Goal: Task Accomplishment & Management: Manage account settings

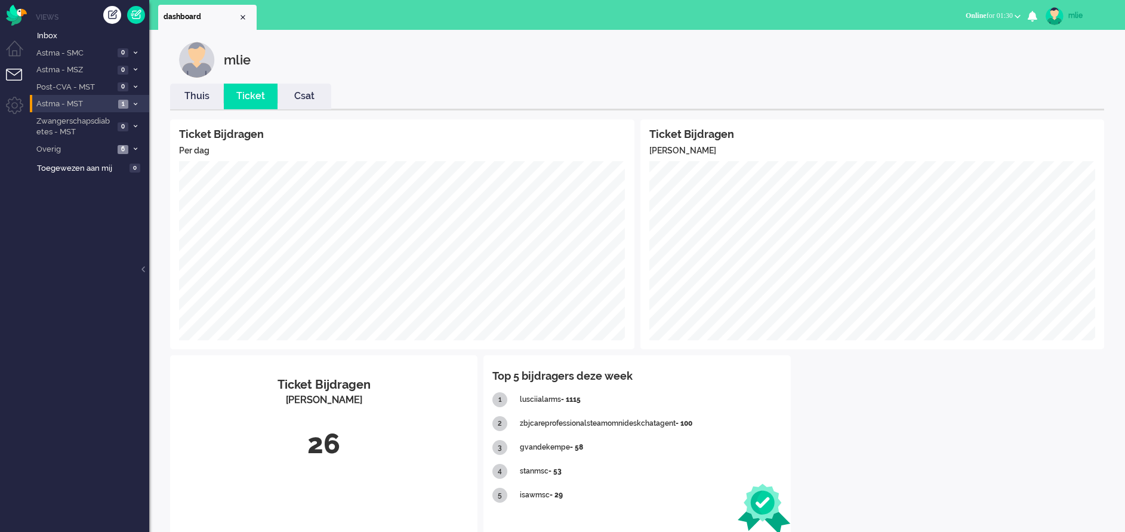
click at [138, 103] on span at bounding box center [135, 104] width 9 height 7
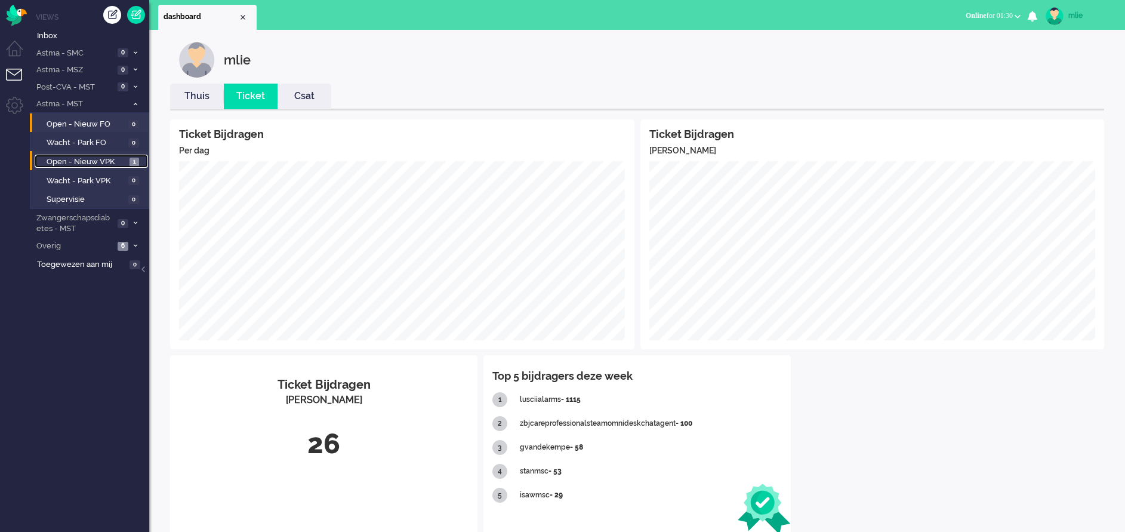
click at [76, 158] on span "Open - Nieuw VPK" at bounding box center [87, 161] width 80 height 11
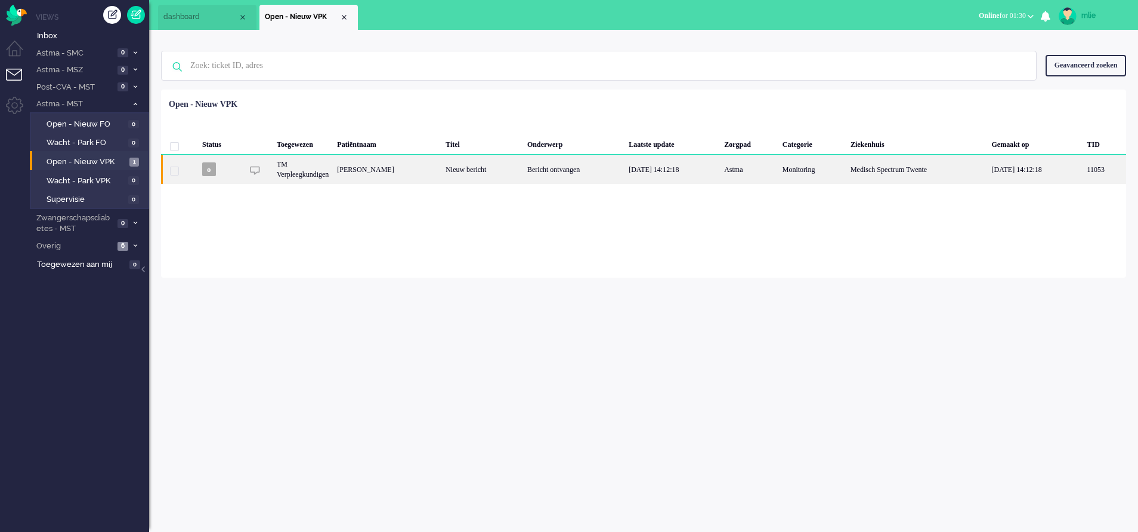
click at [623, 172] on div "Bericht ontvangen" at bounding box center [573, 169] width 101 height 29
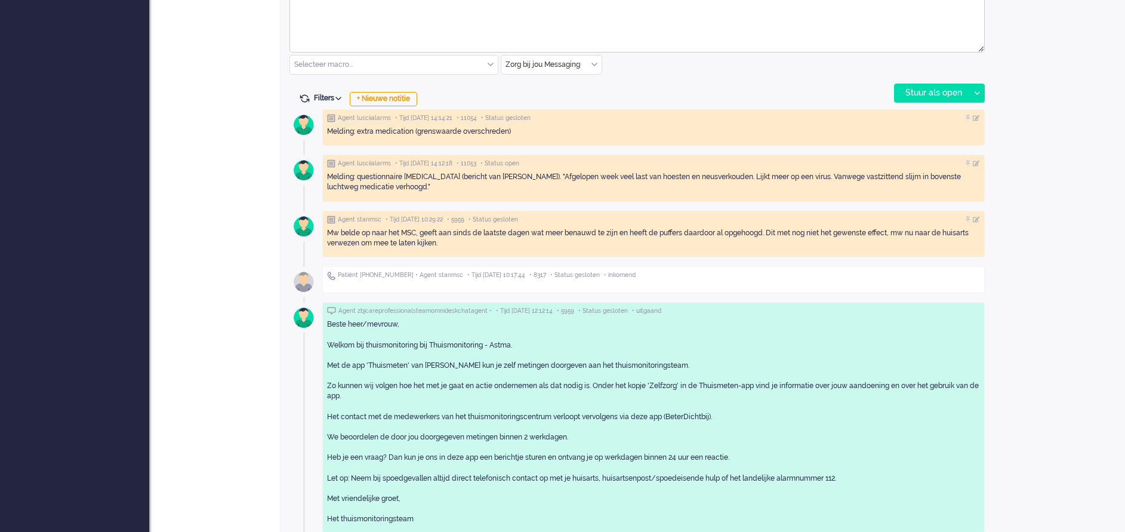
scroll to position [653, 0]
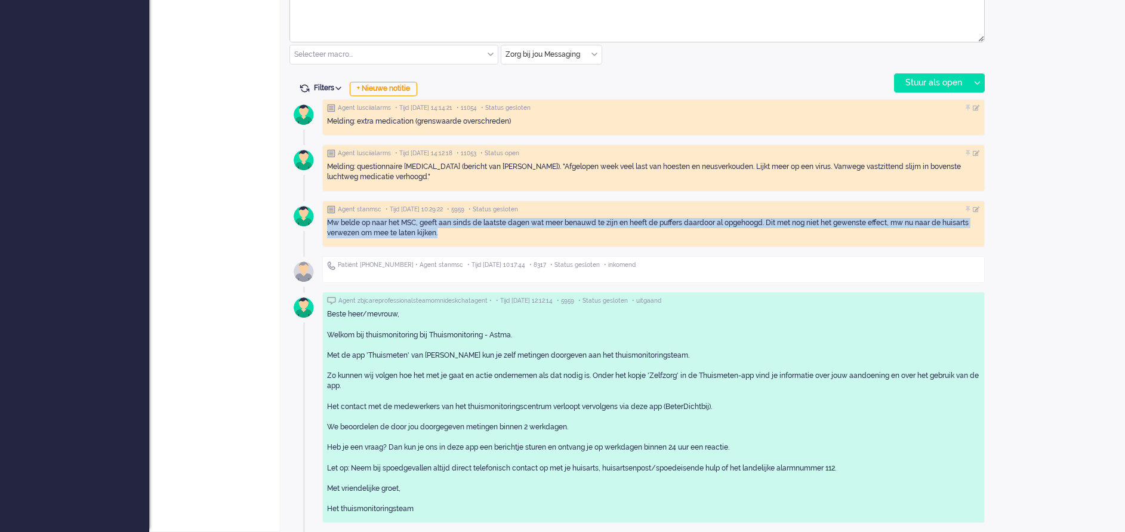
drag, startPoint x: 328, startPoint y: 219, endPoint x: 446, endPoint y: 233, distance: 119.6
click at [446, 233] on div "Mw belde op naar het MSC, geeft aan sinds de laatste dagen wat meer benauwd te …" at bounding box center [653, 228] width 653 height 20
drag, startPoint x: 446, startPoint y: 233, endPoint x: 421, endPoint y: 226, distance: 26.6
copy div "Mw belde op naar het MSC, geeft aan sinds de laatste dagen wat meer benauwd te …"
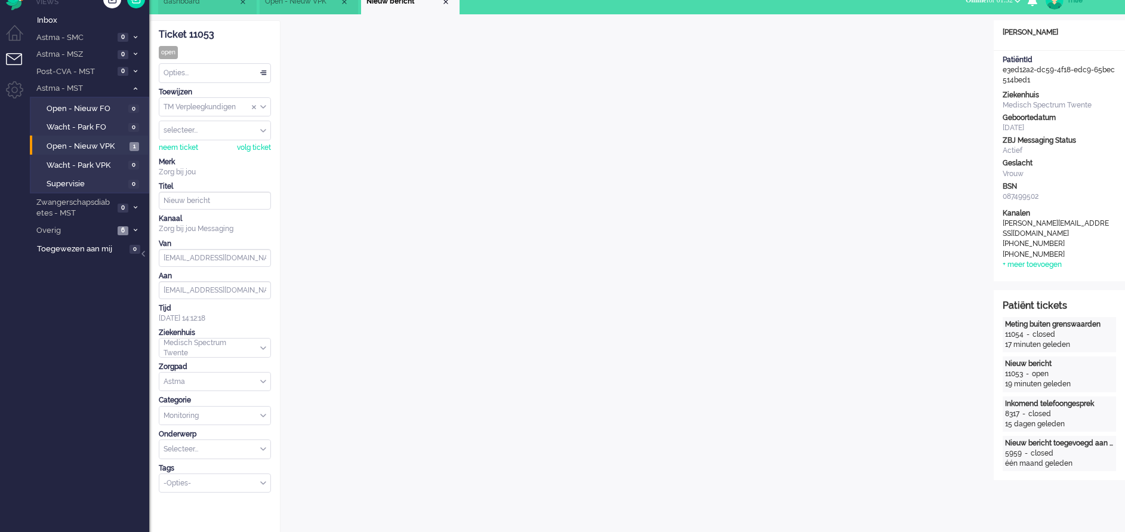
scroll to position [0, 0]
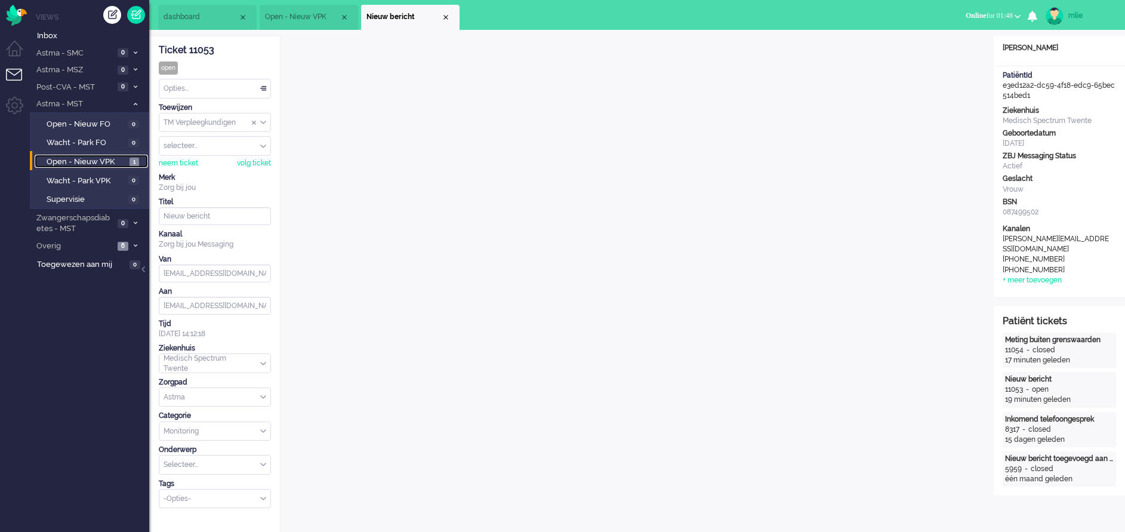
click at [94, 159] on span "Open - Nieuw VPK" at bounding box center [87, 161] width 80 height 11
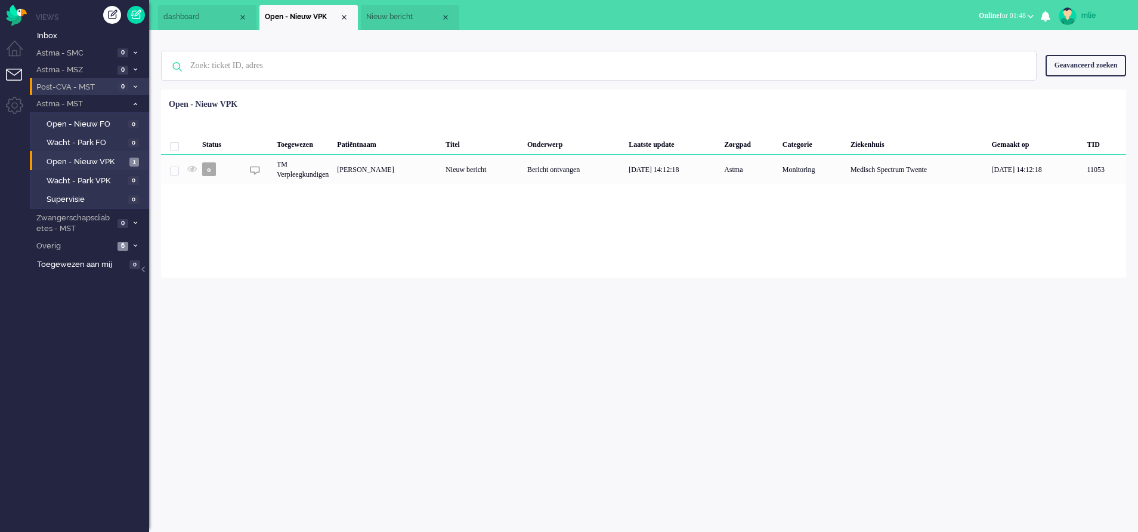
click at [134, 80] on li "Post-CVA - MST 0" at bounding box center [89, 86] width 119 height 17
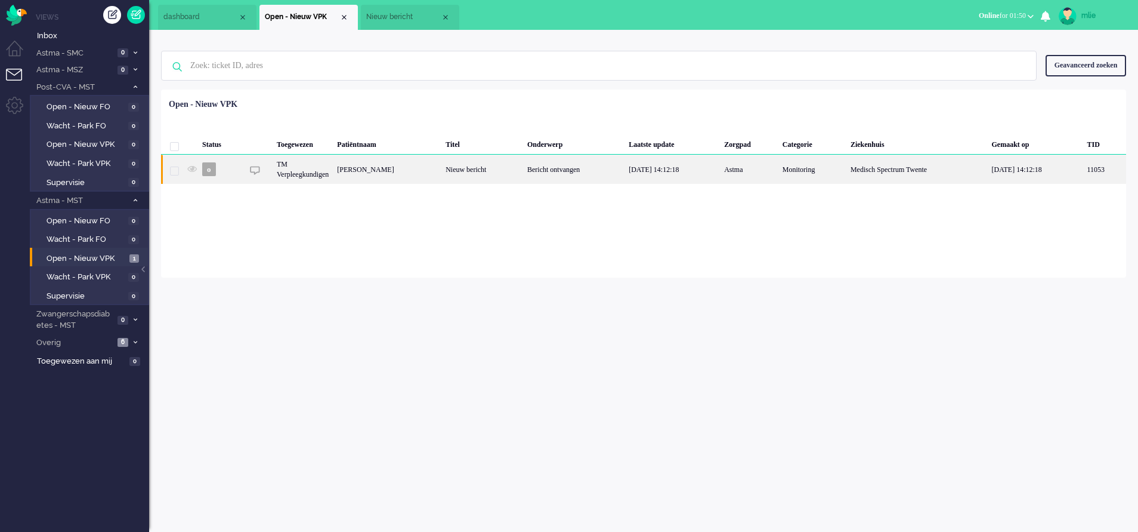
click at [625, 165] on div "Bericht ontvangen" at bounding box center [573, 169] width 101 height 29
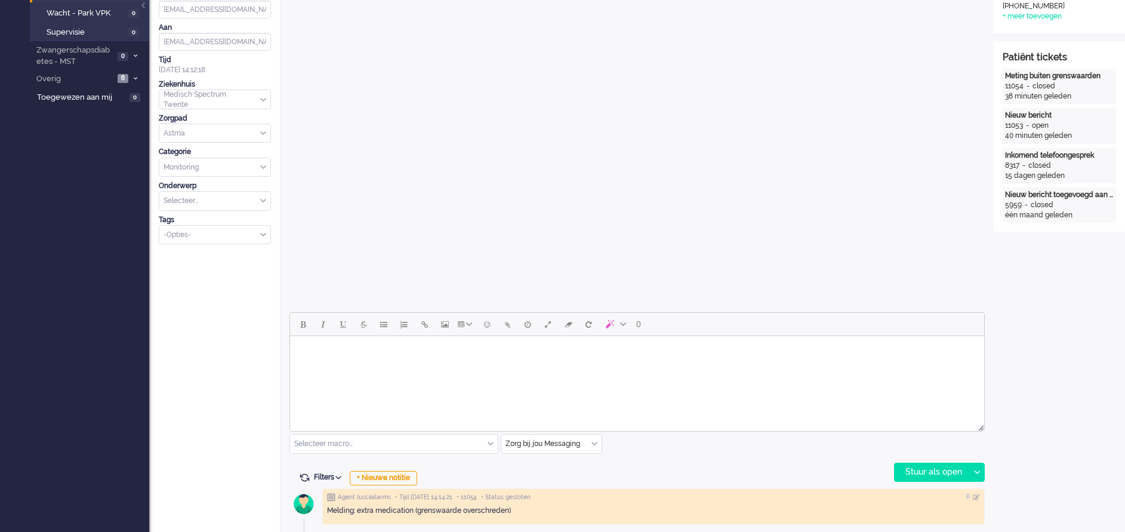
scroll to position [268, 0]
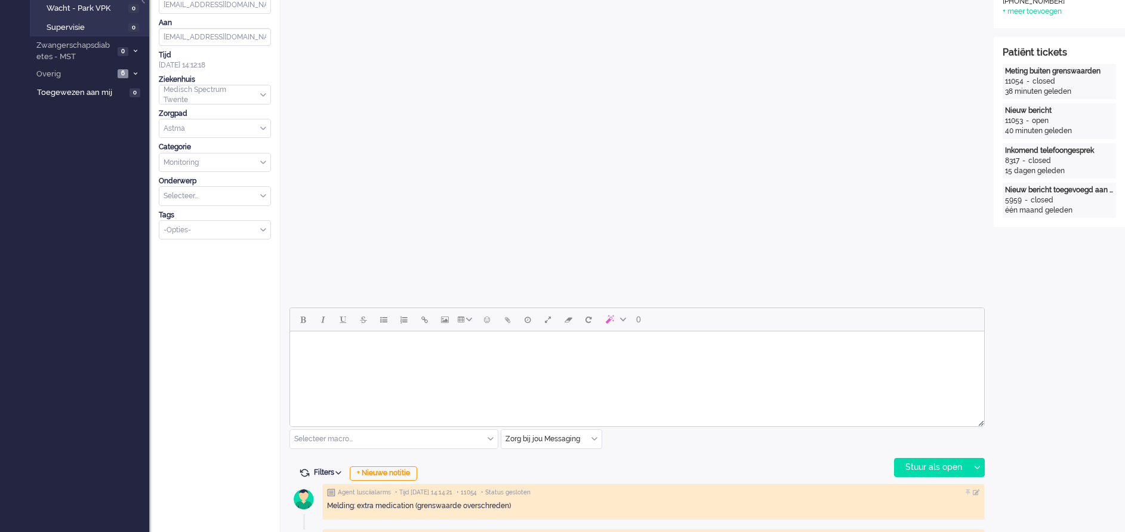
click at [347, 362] on html at bounding box center [637, 346] width 694 height 30
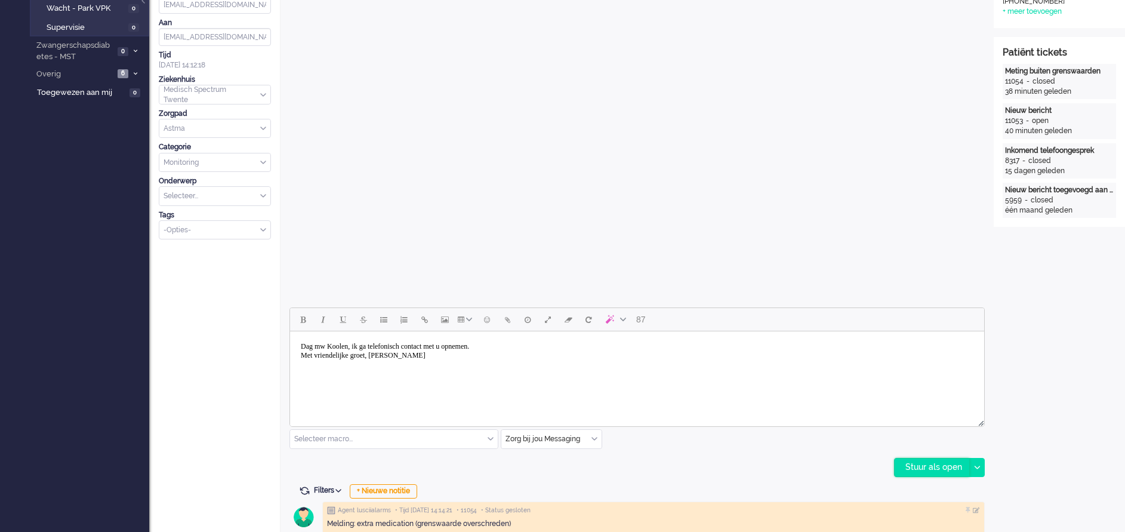
click at [925, 464] on div "Stuur als open" at bounding box center [931, 467] width 75 height 18
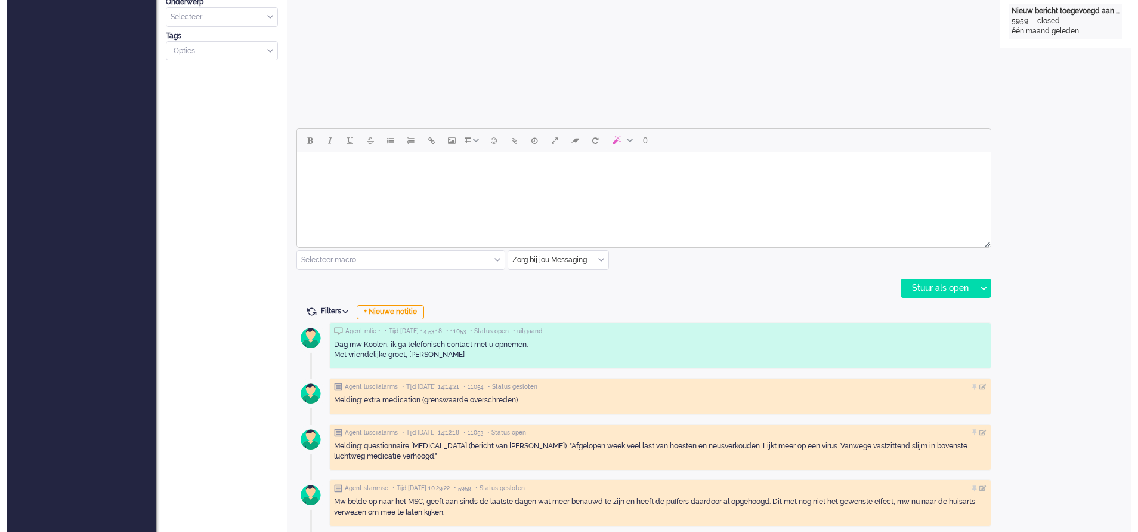
scroll to position [0, 0]
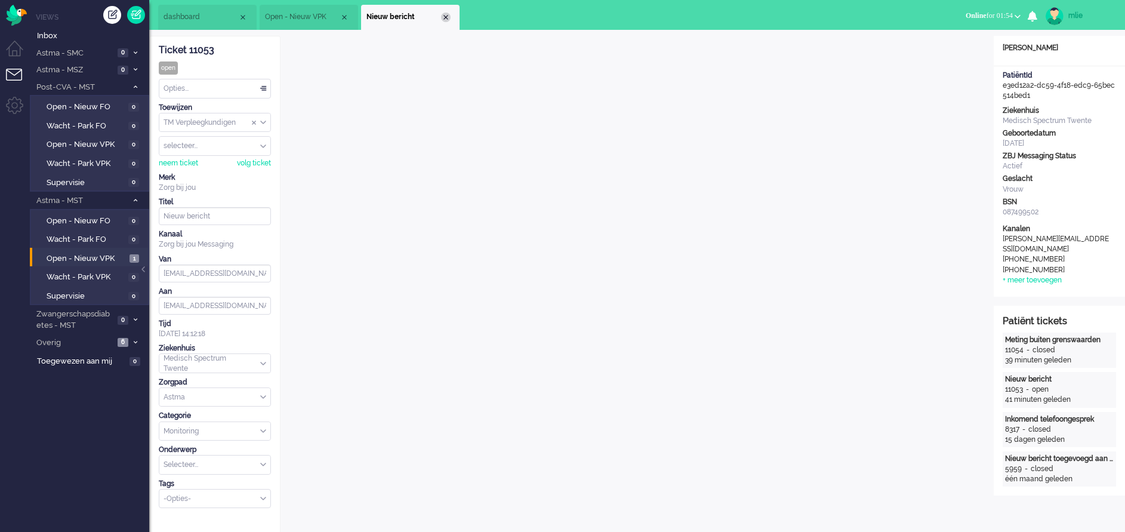
click at [447, 19] on div "Close tab" at bounding box center [446, 18] width 10 height 10
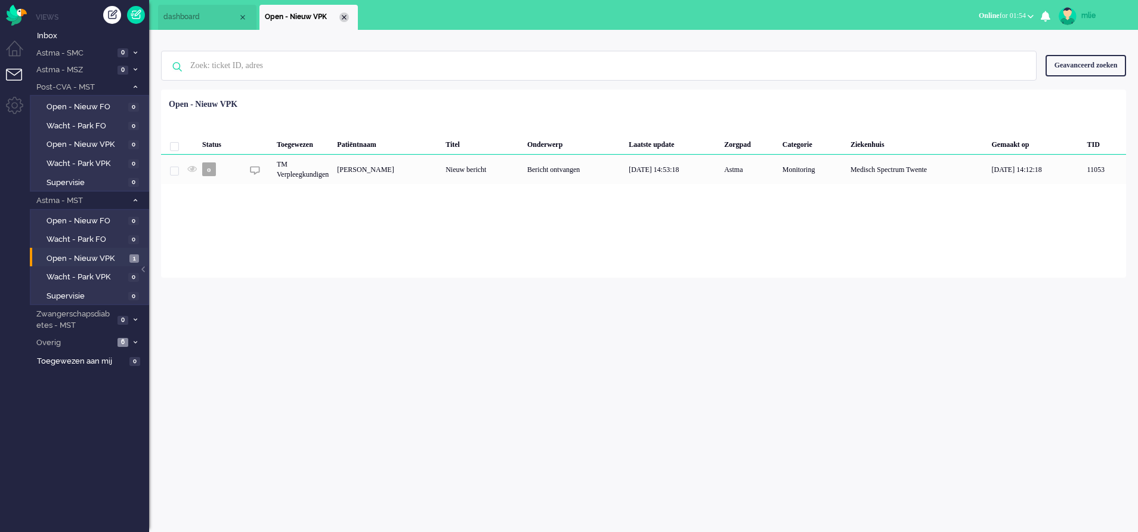
click at [347, 18] on div "Close tab" at bounding box center [344, 18] width 10 height 10
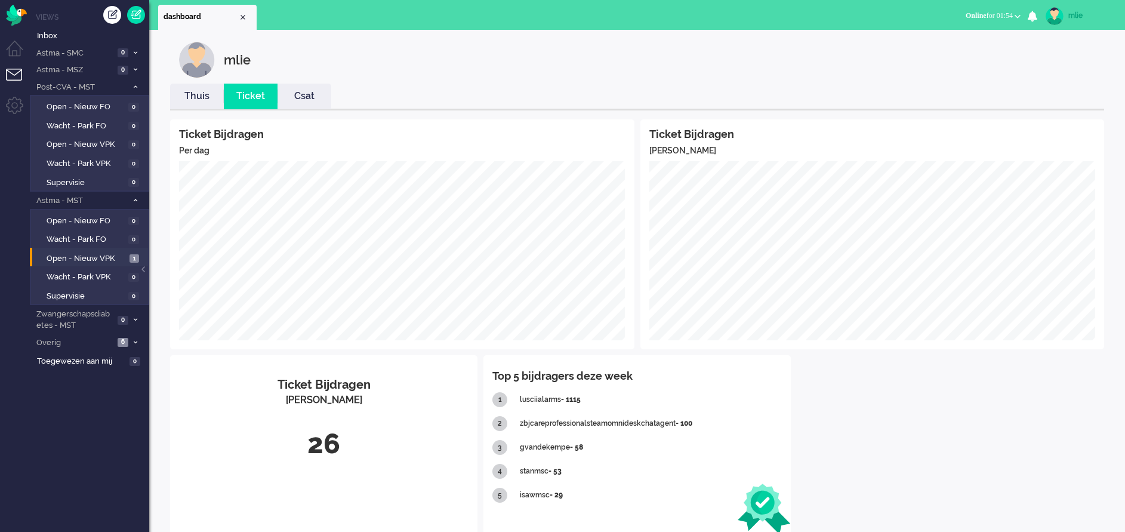
click at [193, 103] on link "Thuis" at bounding box center [197, 96] width 54 height 14
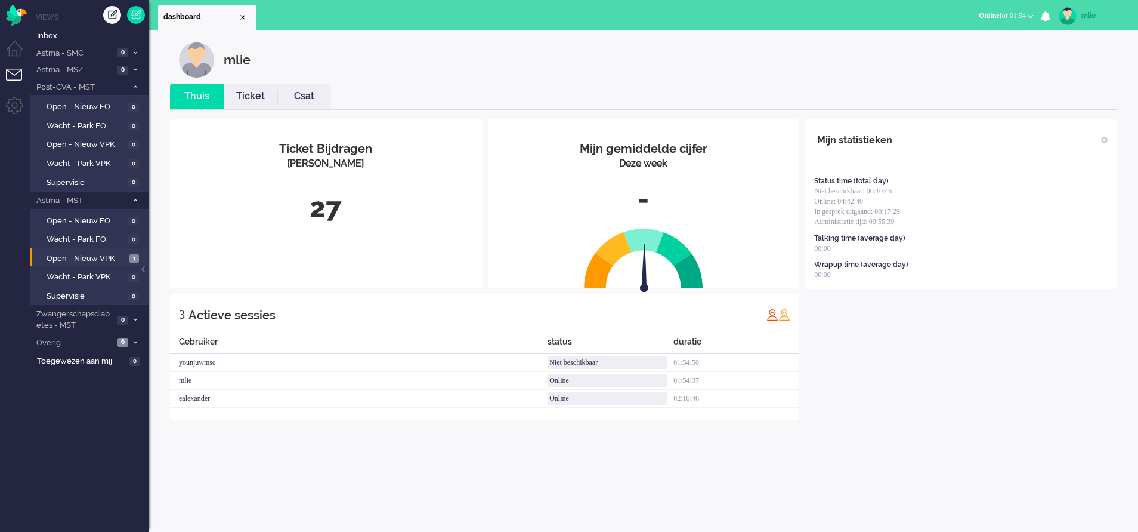
click at [247, 97] on link "Ticket" at bounding box center [251, 96] width 54 height 14
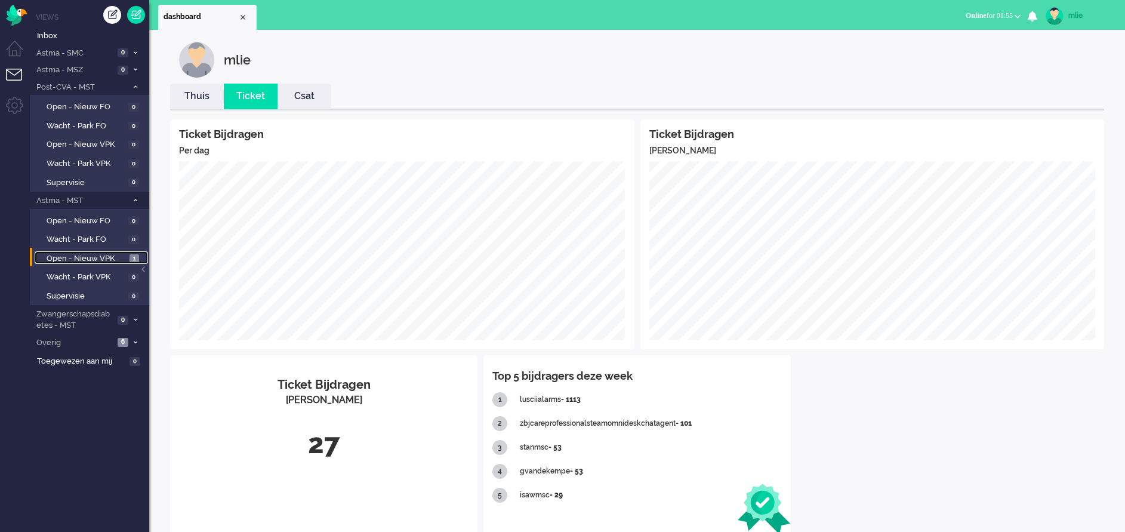
click at [87, 254] on span "Open - Nieuw VPK" at bounding box center [87, 258] width 80 height 11
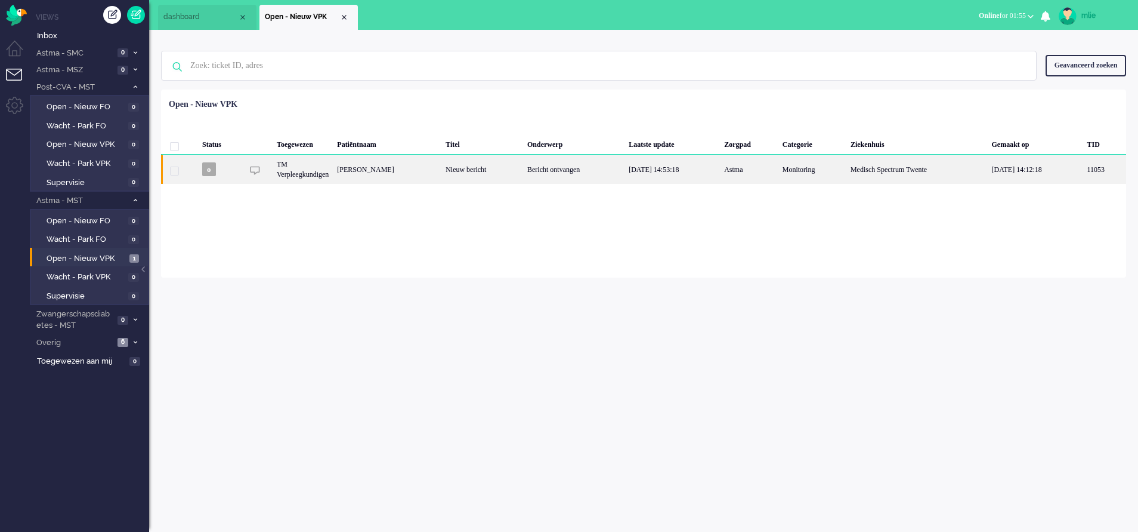
click at [625, 176] on div "Bericht ontvangen" at bounding box center [573, 169] width 101 height 29
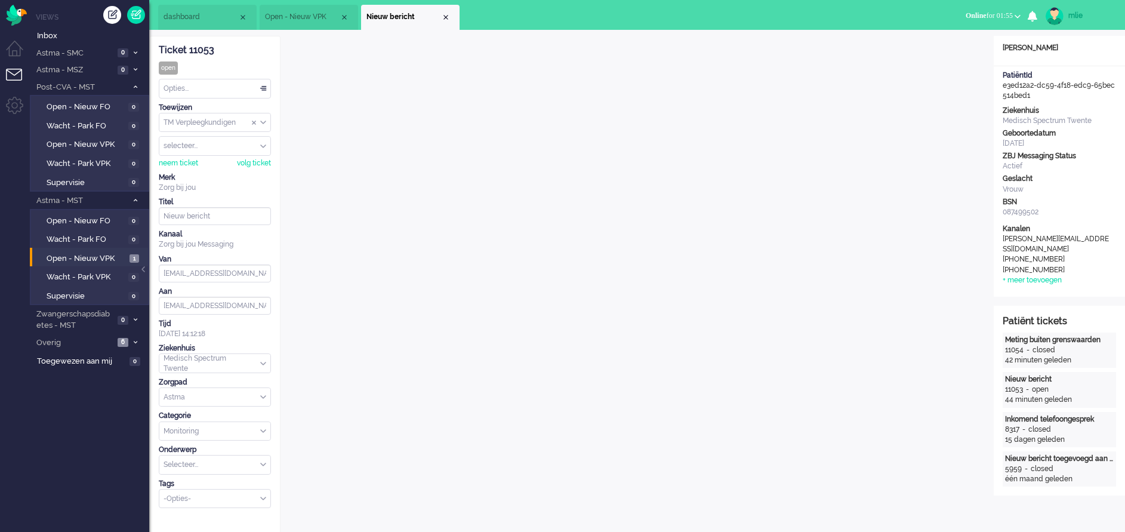
scroll to position [36, 0]
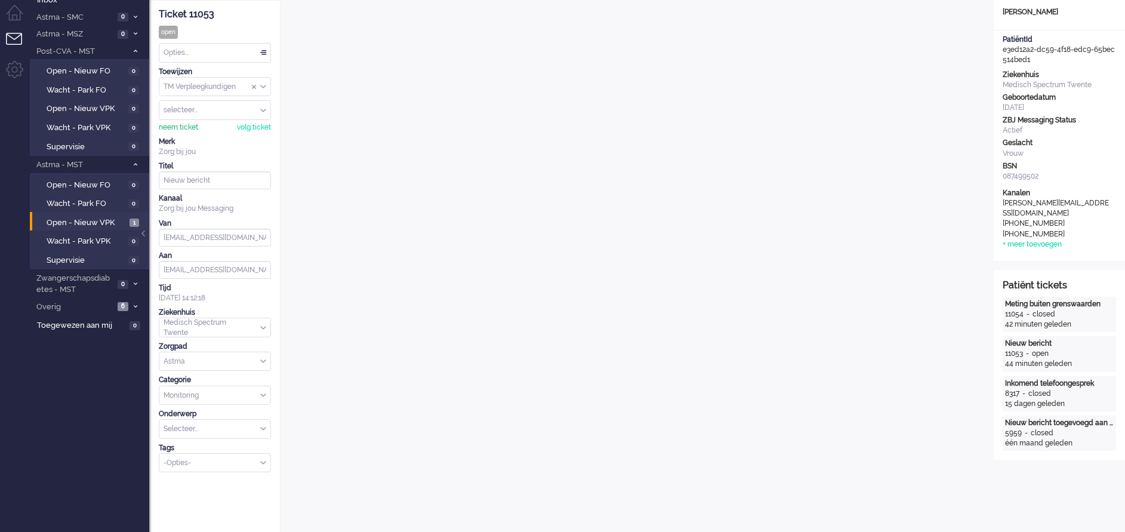
click at [171, 125] on div "neem ticket" at bounding box center [178, 127] width 39 height 10
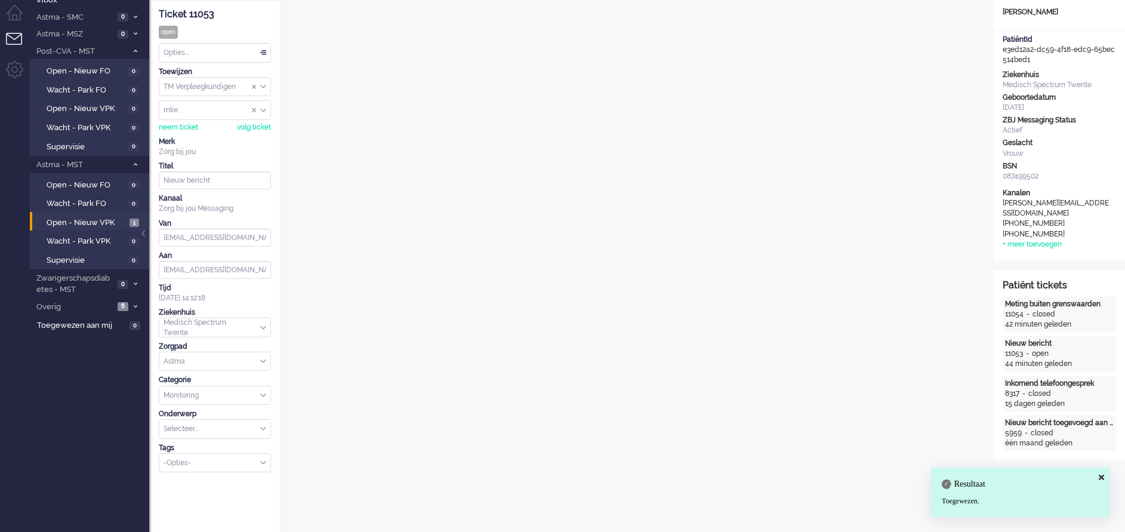
click at [262, 51] on div "Opties..." at bounding box center [214, 53] width 111 height 18
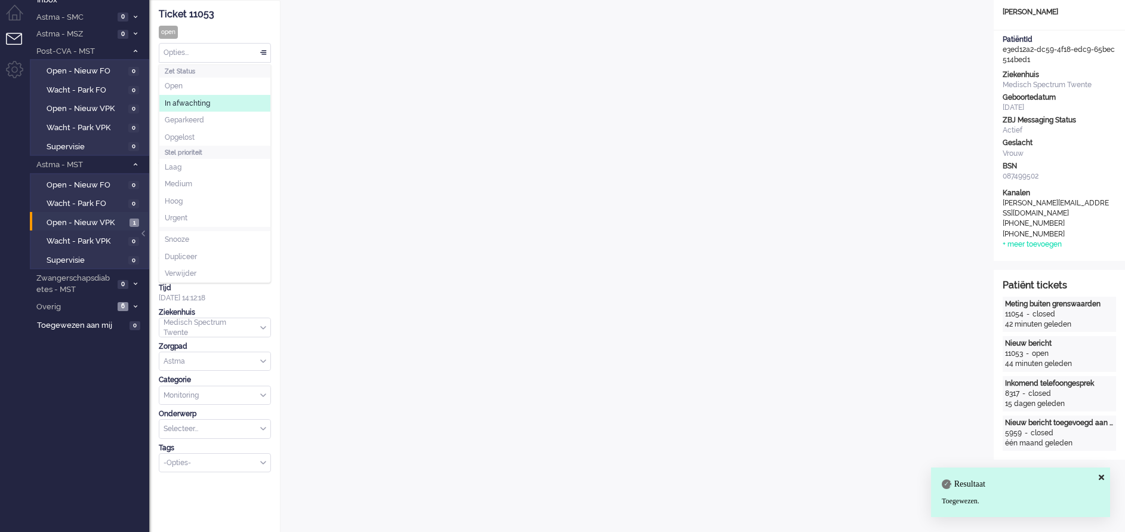
click at [185, 102] on span "In afwachting" at bounding box center [187, 103] width 45 height 10
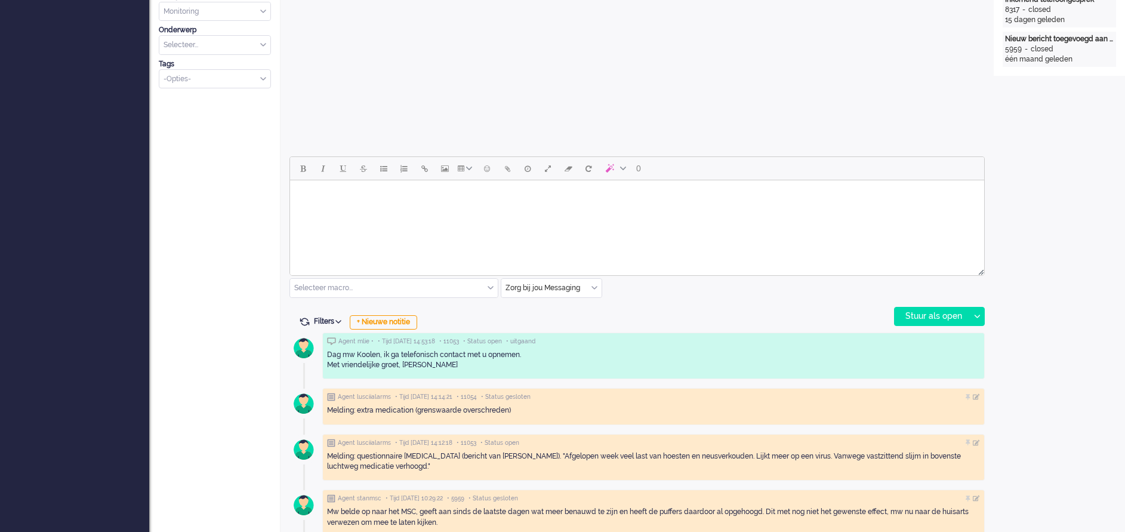
scroll to position [483, 0]
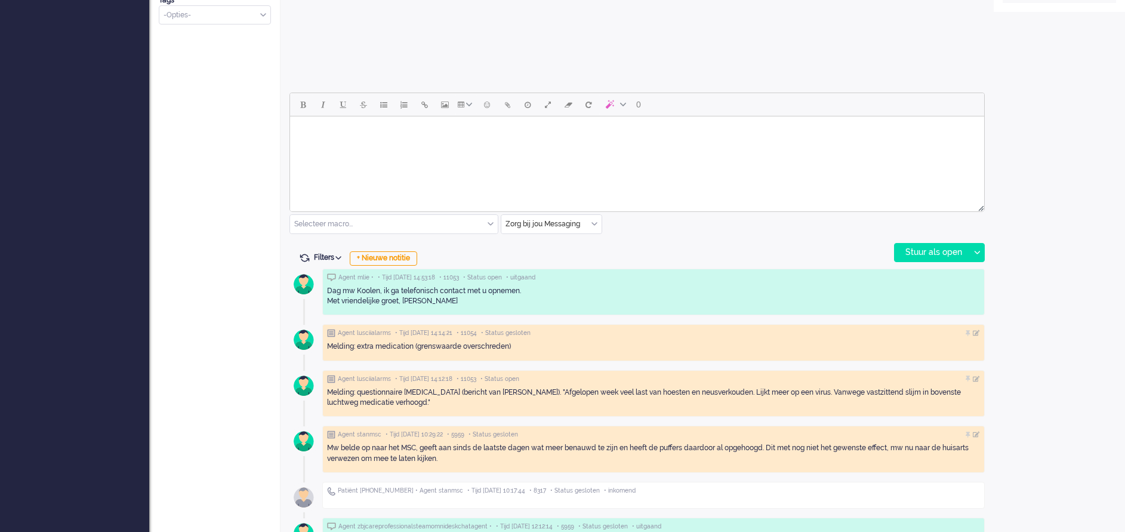
click at [595, 215] on input "text" at bounding box center [551, 224] width 100 height 18
click at [549, 256] on span "uitgaand telefoon" at bounding box center [536, 259] width 59 height 10
click at [931, 251] on div "Stuur als open" at bounding box center [931, 252] width 75 height 18
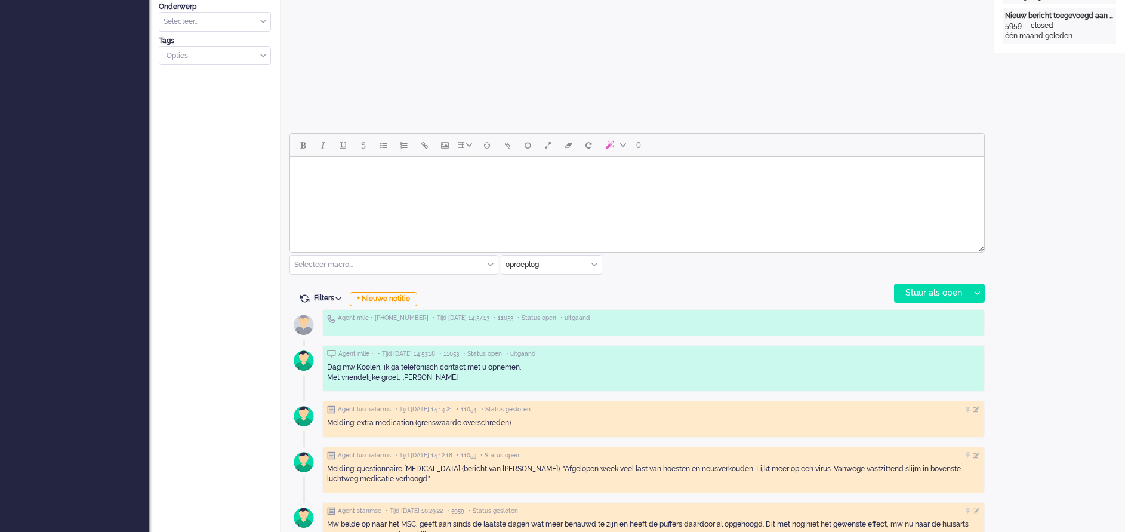
scroll to position [447, 0]
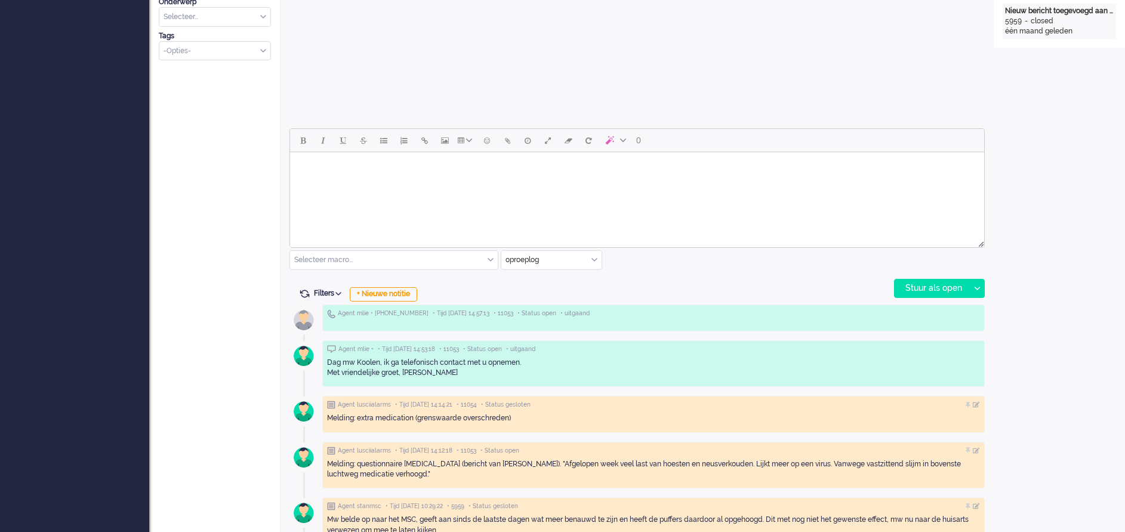
click at [390, 180] on html at bounding box center [637, 167] width 694 height 30
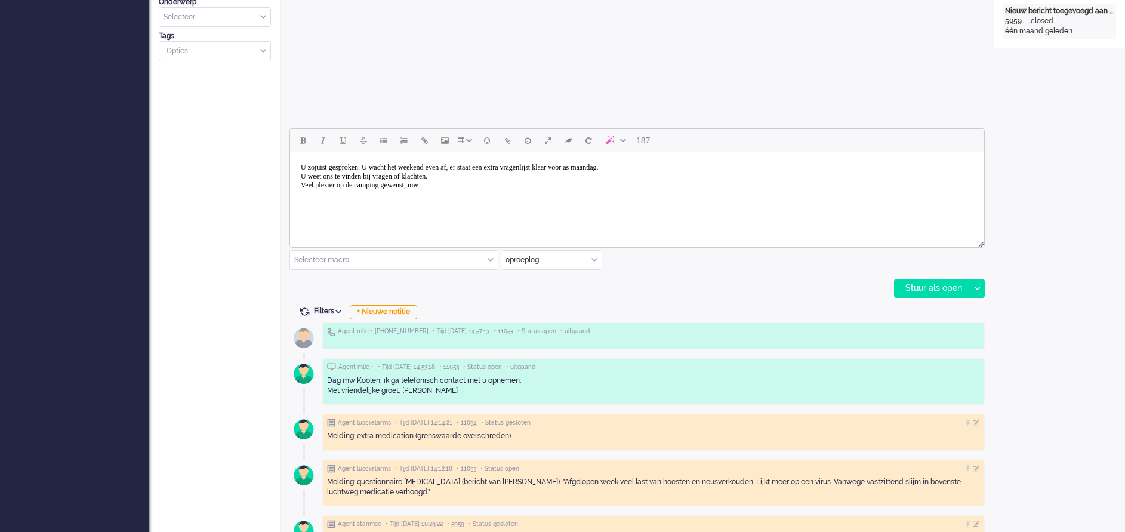
scroll to position [358, 0]
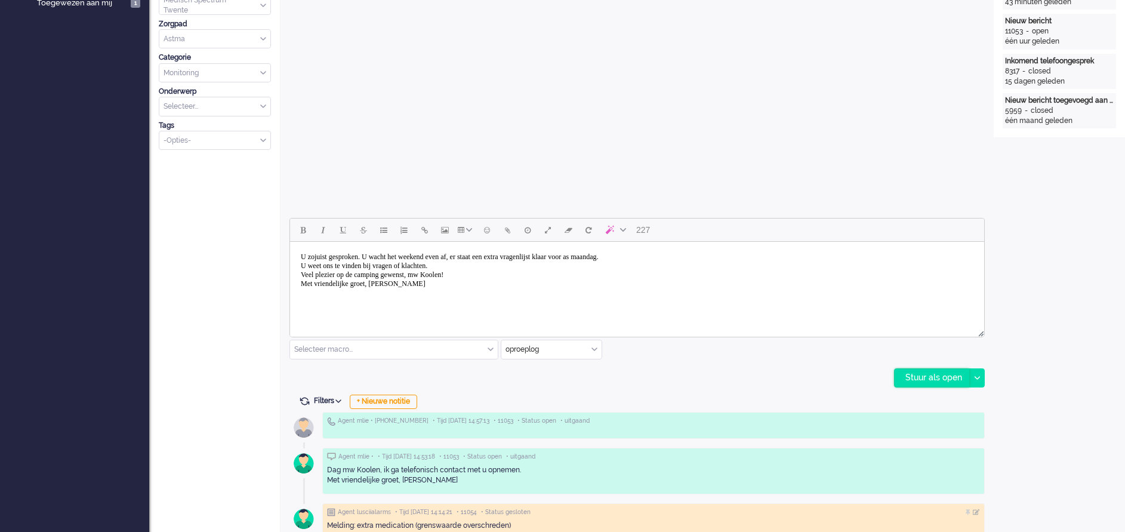
click at [914, 377] on div "Stuur als open" at bounding box center [931, 378] width 75 height 18
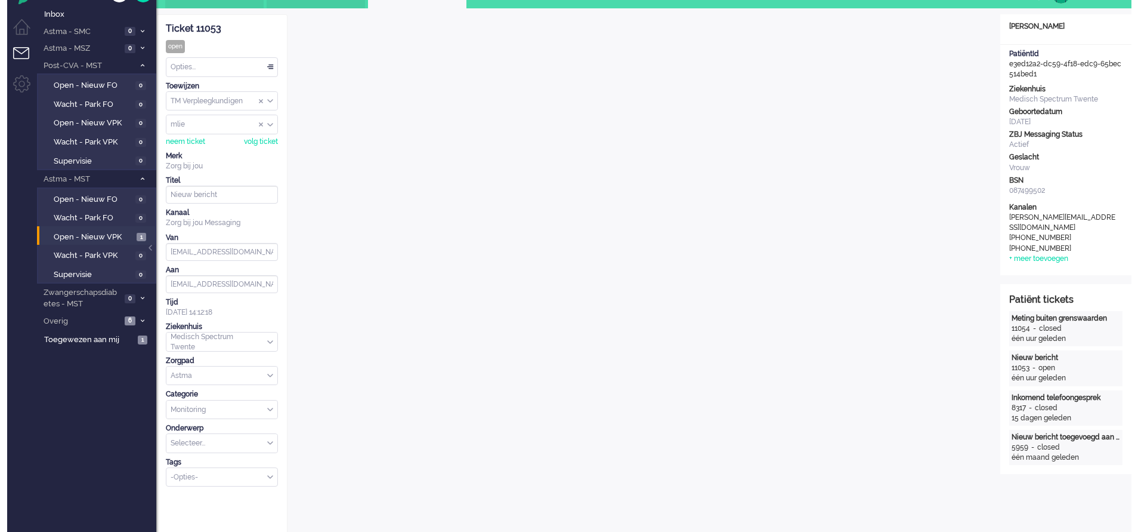
scroll to position [0, 0]
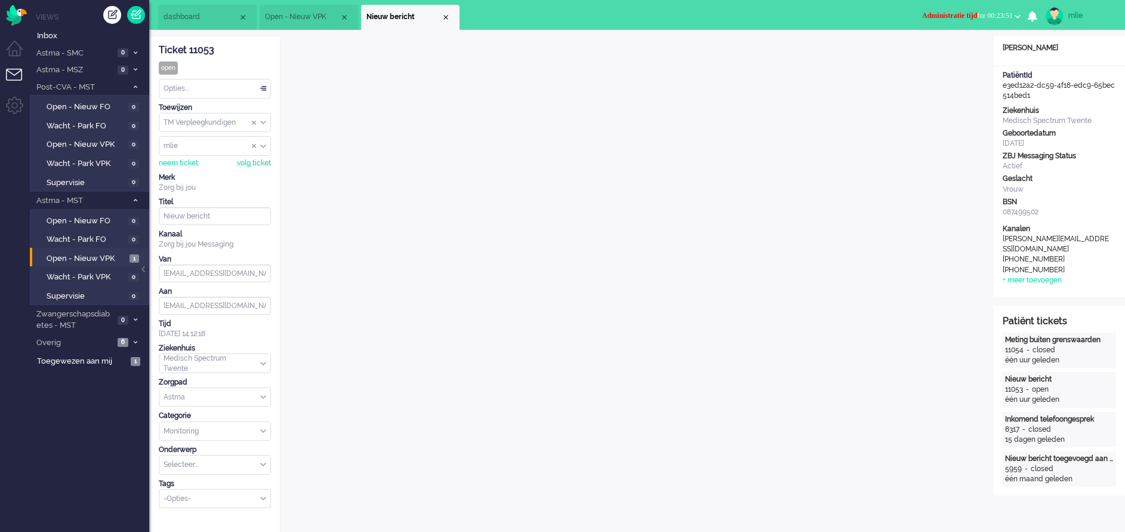
click at [934, 14] on span "Administratie tijd" at bounding box center [949, 15] width 55 height 8
click at [931, 56] on label "Online" at bounding box center [971, 53] width 94 height 10
click at [77, 345] on span "Overig" at bounding box center [74, 342] width 79 height 11
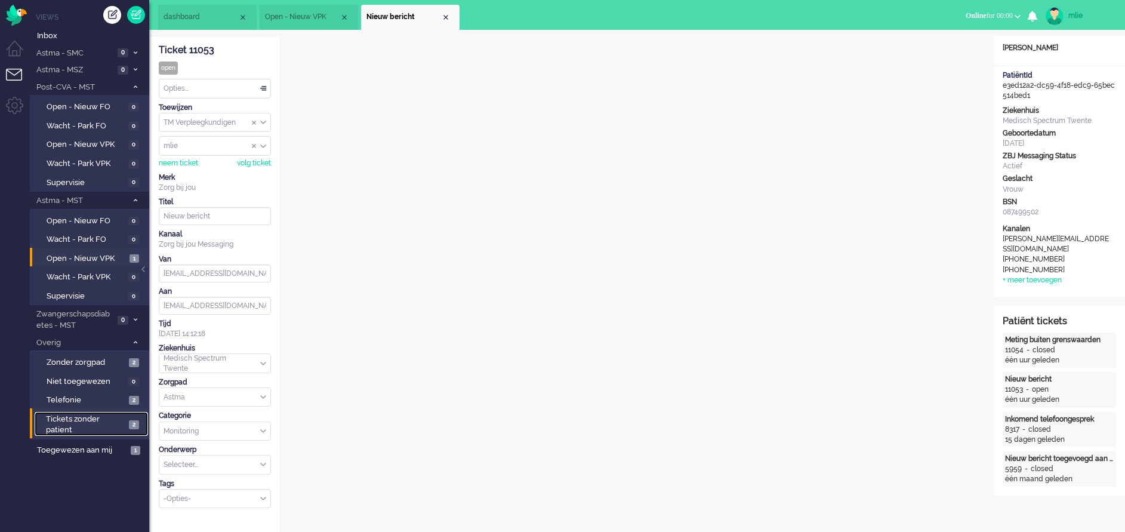
click at [64, 419] on span "Tickets zonder patient" at bounding box center [85, 424] width 79 height 22
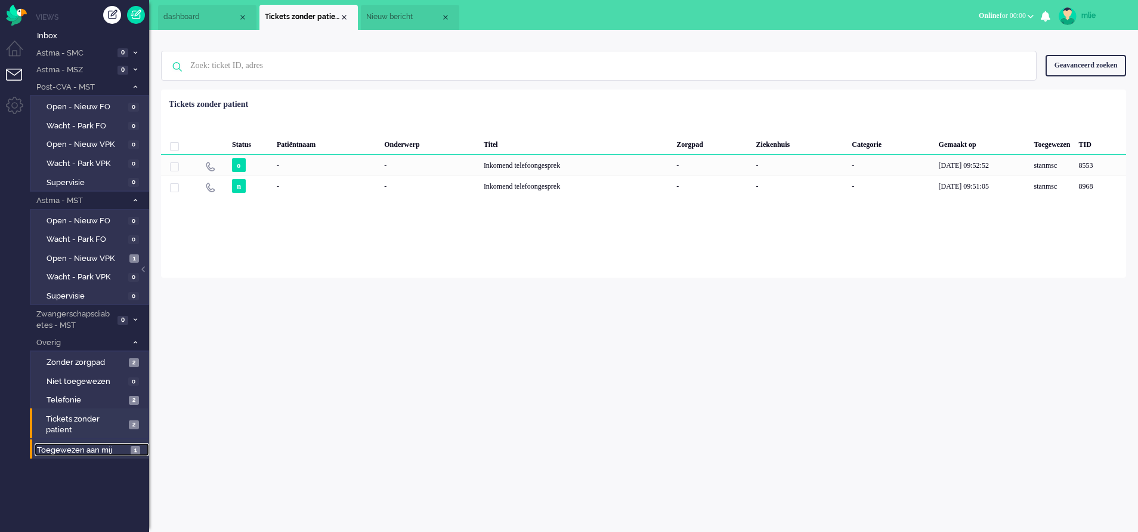
click at [81, 451] on span "Toegewezen aan mij" at bounding box center [82, 449] width 90 height 11
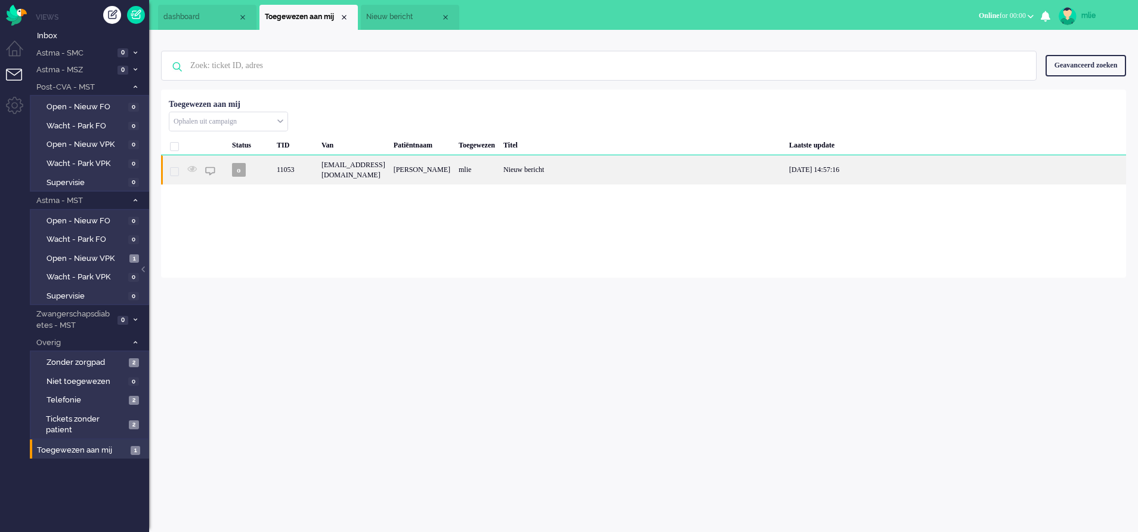
click at [455, 179] on div "[PERSON_NAME]" at bounding box center [422, 169] width 65 height 29
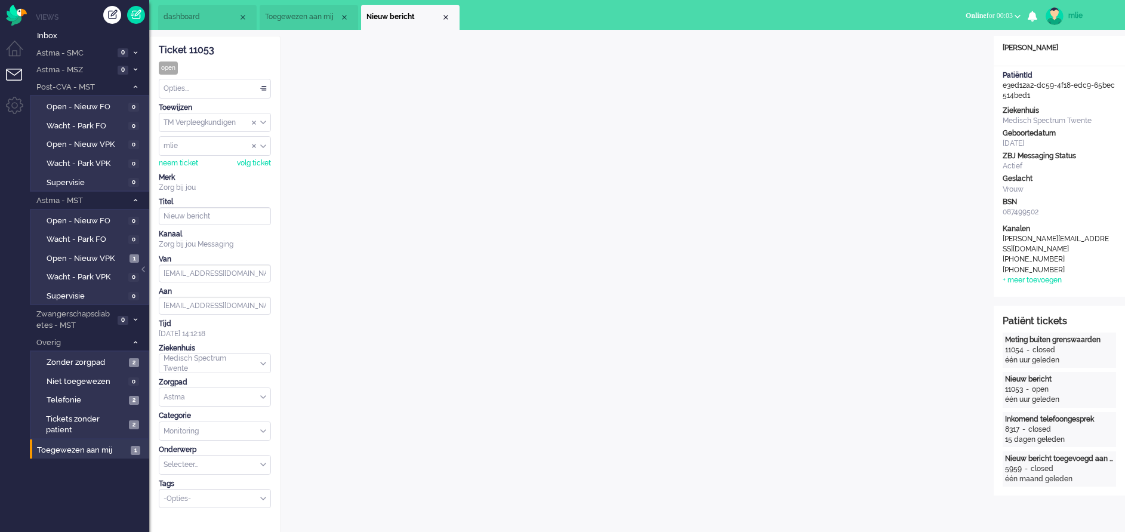
click at [195, 23] on li "dashboard" at bounding box center [207, 17] width 98 height 25
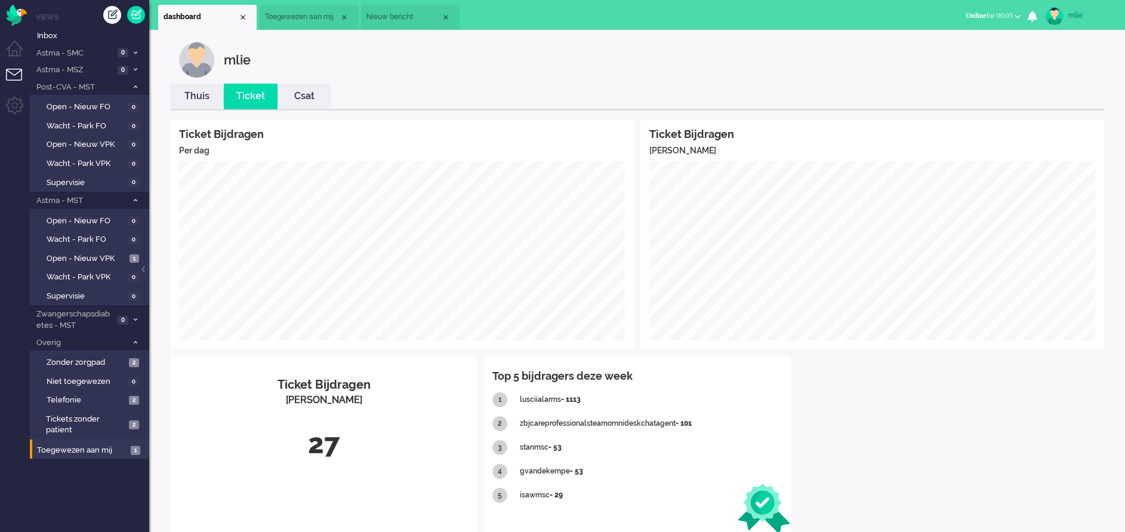
click at [203, 101] on link "Thuis" at bounding box center [197, 96] width 54 height 14
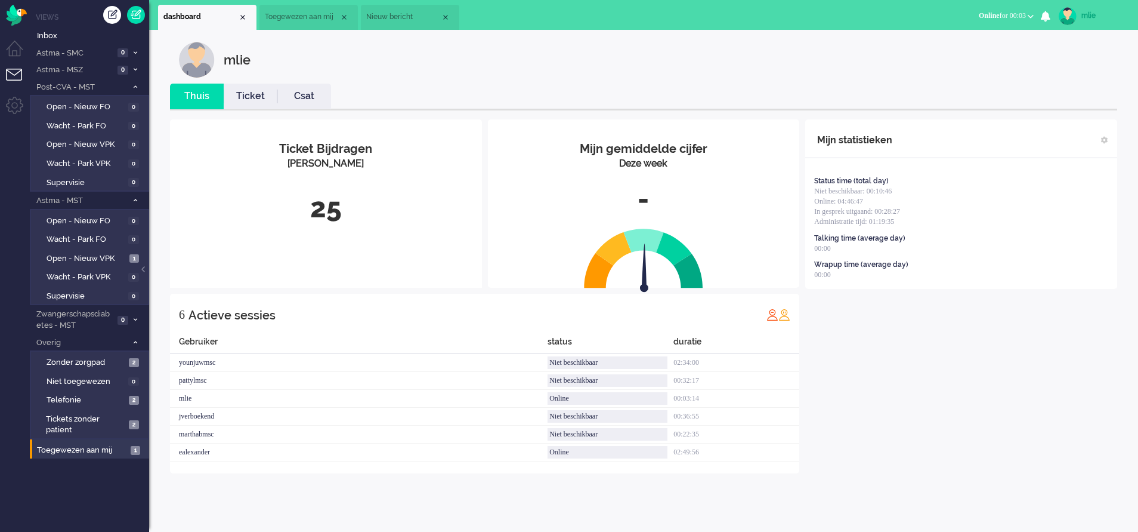
click at [245, 98] on link "Ticket" at bounding box center [251, 96] width 54 height 14
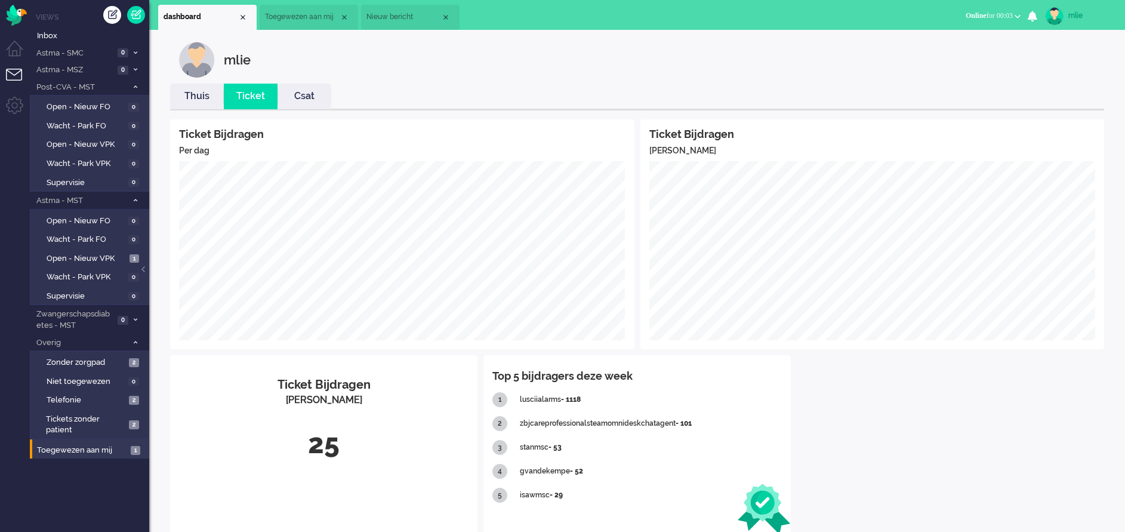
click at [313, 20] on span "Toegewezen aan mij" at bounding box center [302, 17] width 75 height 10
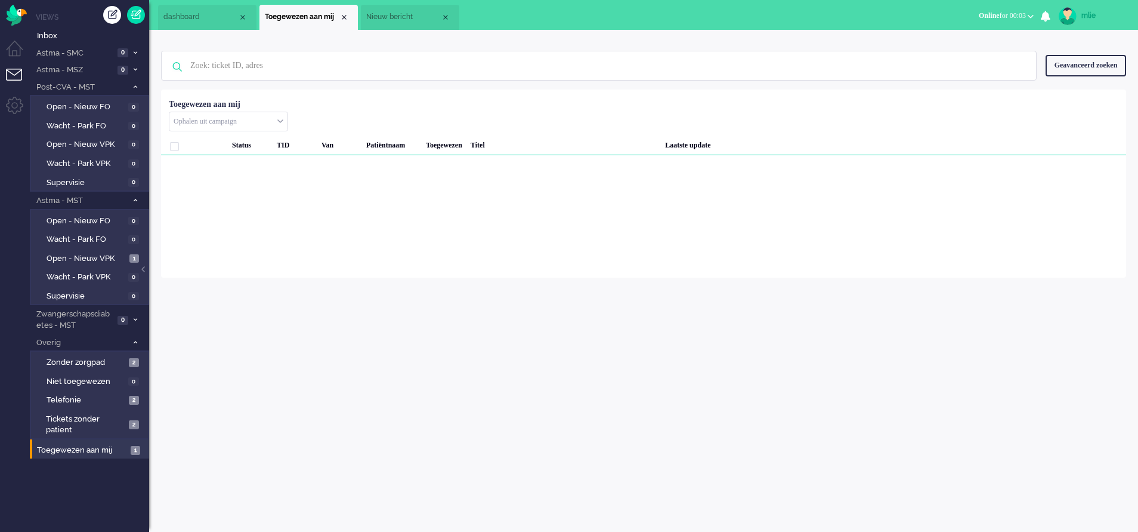
click at [401, 21] on span "Nieuw bericht" at bounding box center [403, 17] width 75 height 10
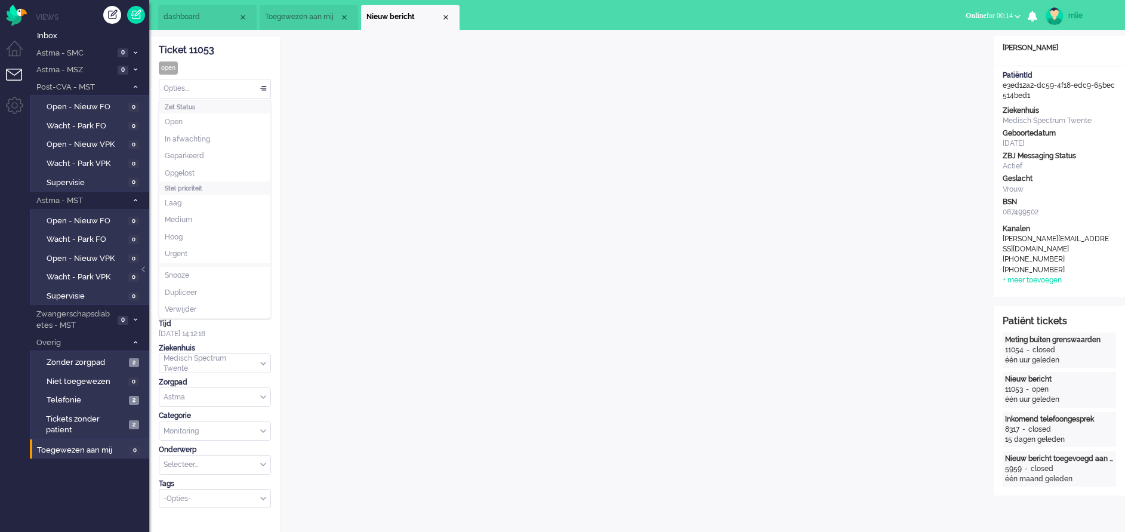
click at [265, 87] on div "Opties..." at bounding box center [214, 88] width 111 height 18
click at [185, 171] on span "Opgelost" at bounding box center [180, 173] width 30 height 10
click at [448, 14] on div "Close tab" at bounding box center [446, 18] width 10 height 10
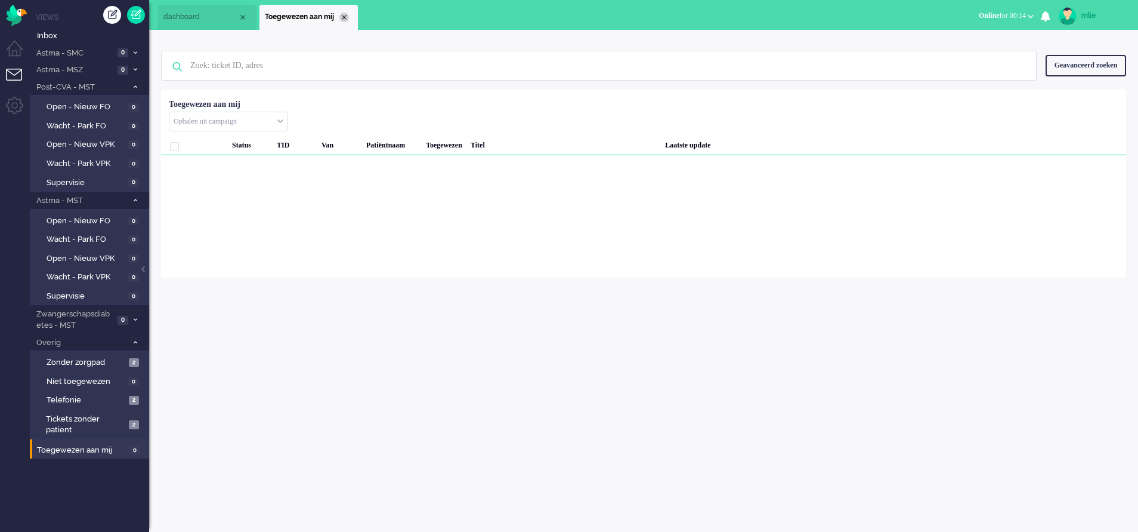
click at [348, 18] on div "Close tab" at bounding box center [344, 18] width 10 height 10
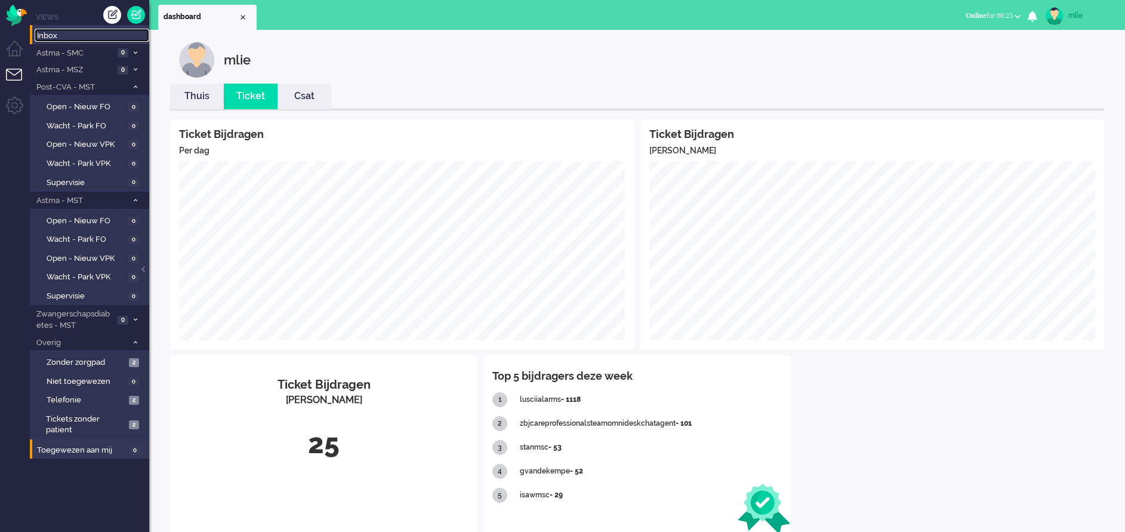
click at [61, 37] on span "Inbox" at bounding box center [93, 35] width 112 height 11
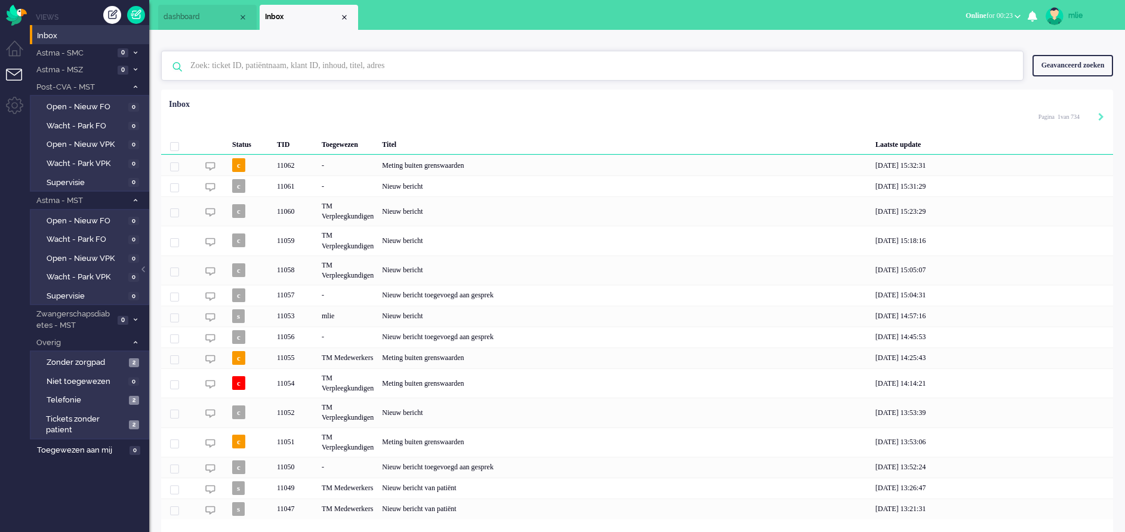
click at [314, 67] on input "text" at bounding box center [593, 65] width 825 height 29
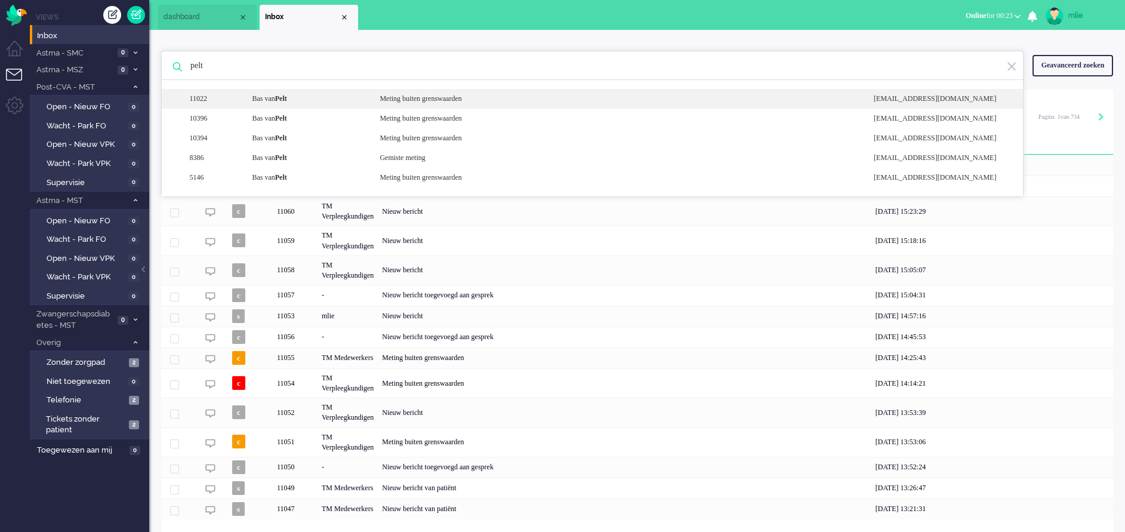
type input "pelt"
click at [477, 100] on div "Meting buiten grenswaarden" at bounding box center [618, 99] width 494 height 10
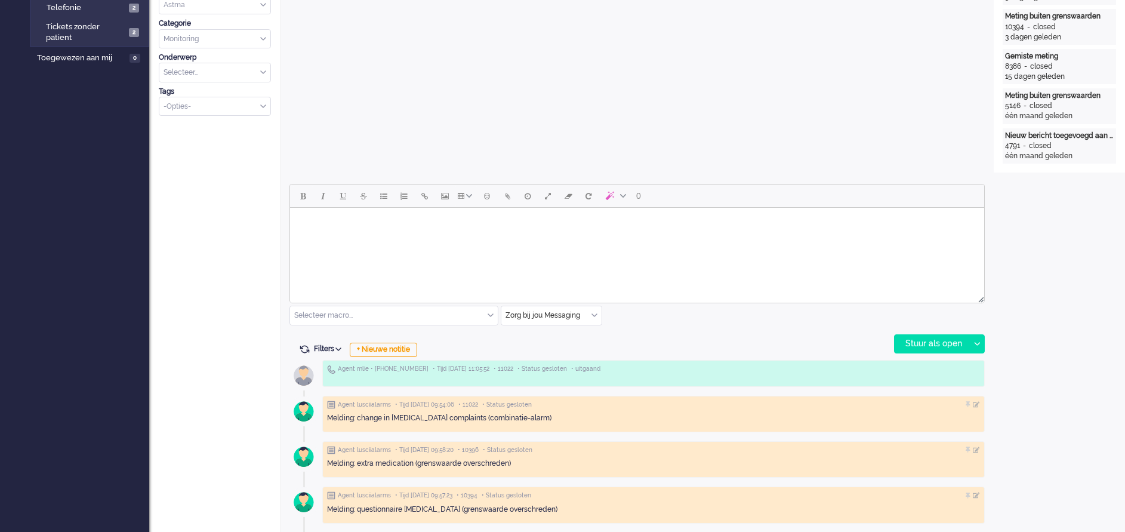
scroll to position [394, 0]
click at [595, 312] on div "Zorg bij jou Messaging" at bounding box center [551, 313] width 100 height 18
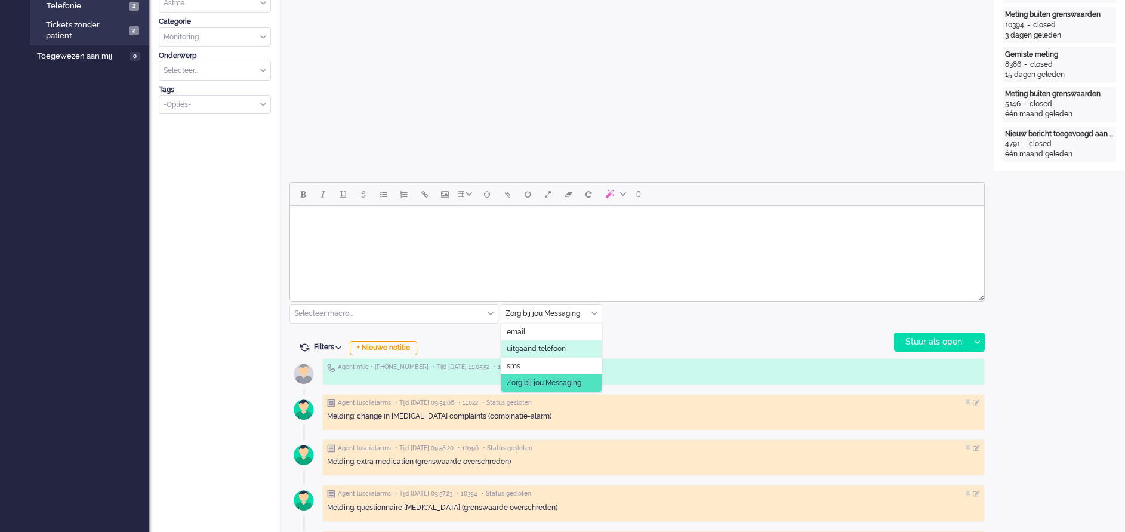
click at [537, 350] on span "uitgaand telefoon" at bounding box center [536, 349] width 59 height 10
click at [923, 342] on div "Stuur als open" at bounding box center [931, 342] width 75 height 18
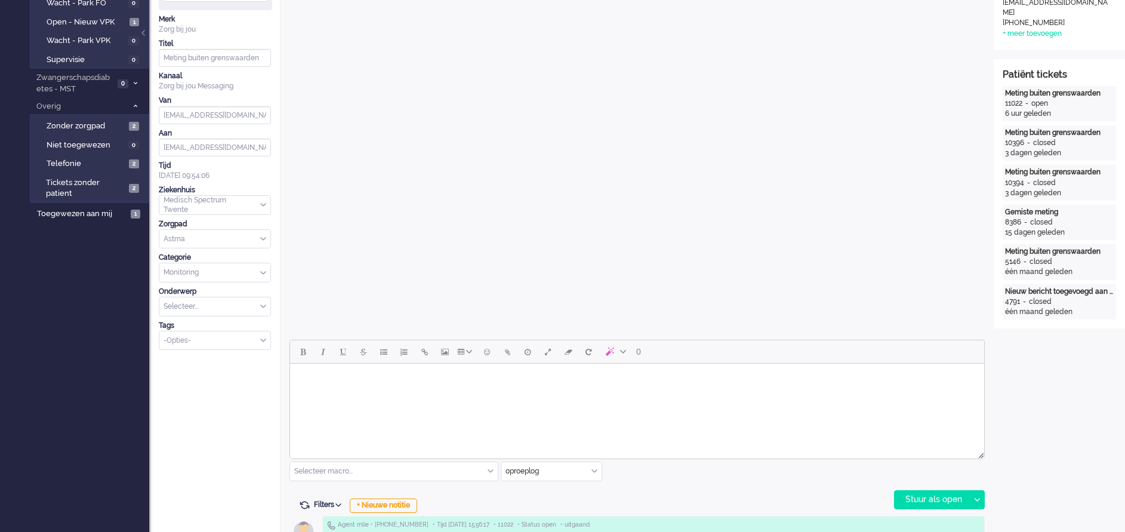
scroll to position [0, 0]
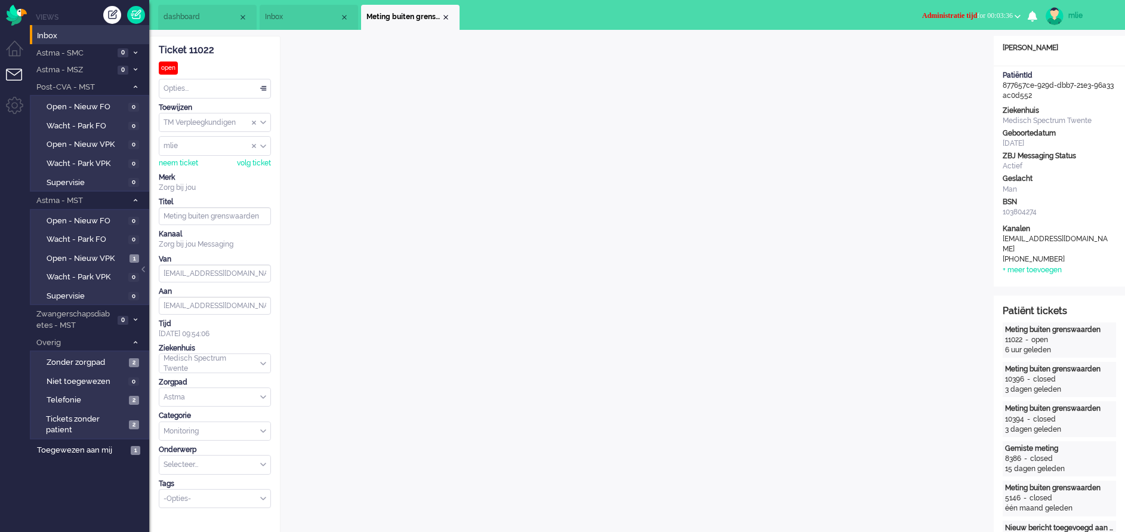
click at [990, 13] on span "Administratie tijd for 00:03:36" at bounding box center [967, 15] width 91 height 8
click at [947, 50] on label "Online" at bounding box center [971, 53] width 94 height 10
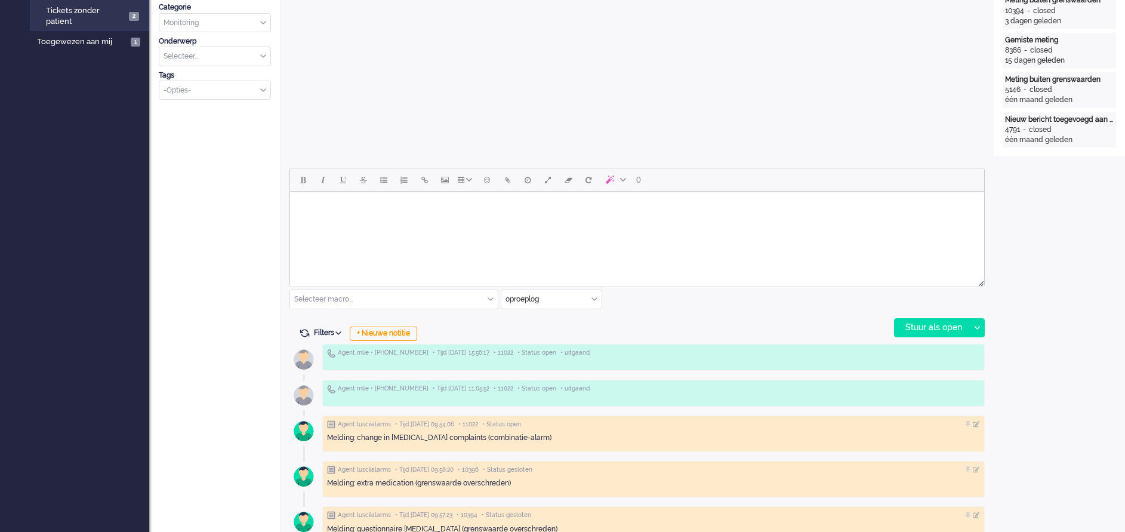
scroll to position [447, 0]
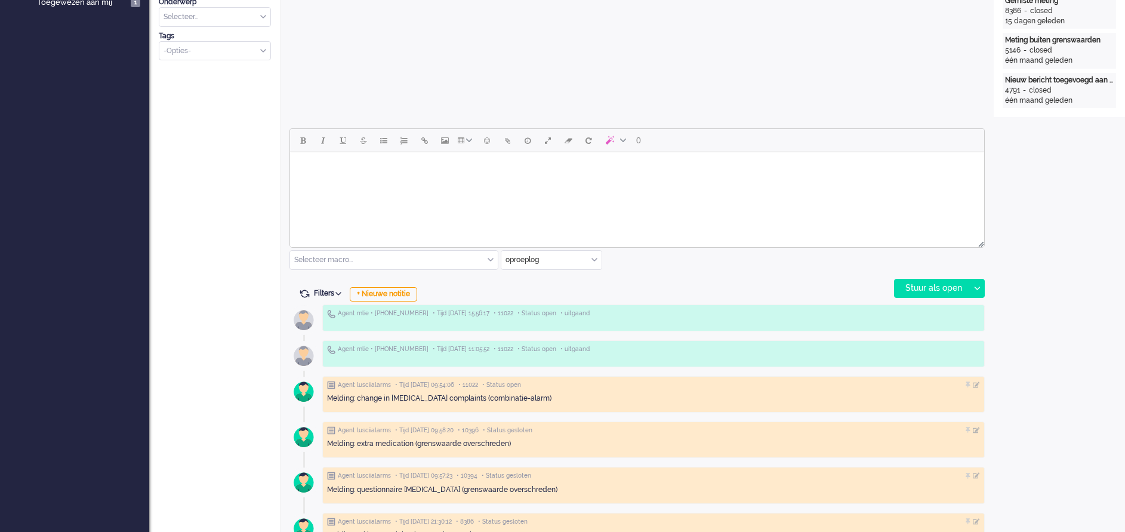
click at [334, 181] on html at bounding box center [637, 167] width 694 height 30
click at [416, 173] on body "U zojuist gesproken. Nav overleg met dr van [PERSON_NAME]" at bounding box center [637, 172] width 684 height 30
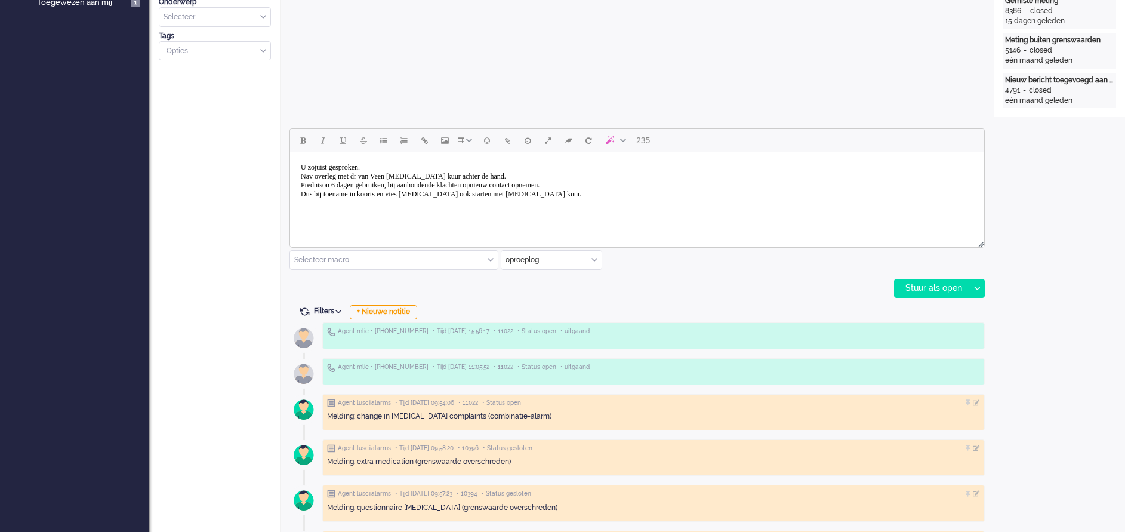
click at [451, 172] on body "U zojuist gesproken. Nav overleg met dr van Veen [MEDICAL_DATA] kuur achter de …" at bounding box center [637, 181] width 684 height 48
click at [586, 196] on body "U zojuist gesproken. Nav overleg met dr van Veen [MEDICAL_DATA] (is antibiotica…" at bounding box center [637, 181] width 684 height 48
click at [510, 173] on body "U zojuist gesproken. Nav overleg met dr van Veen [MEDICAL_DATA] (is antibiotica…" at bounding box center [637, 190] width 684 height 66
click at [924, 289] on div "Stuur als open" at bounding box center [931, 288] width 75 height 18
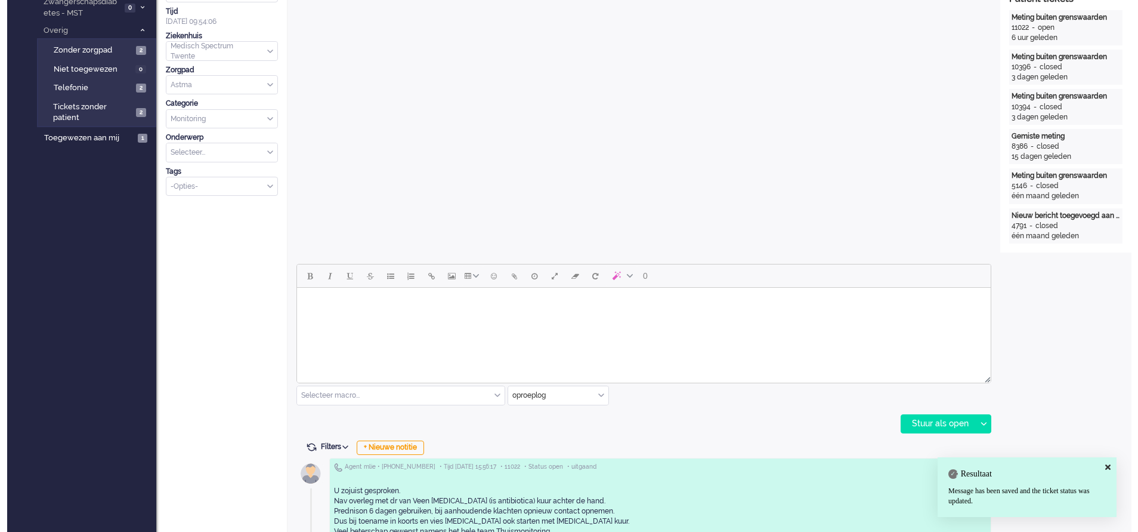
scroll to position [0, 0]
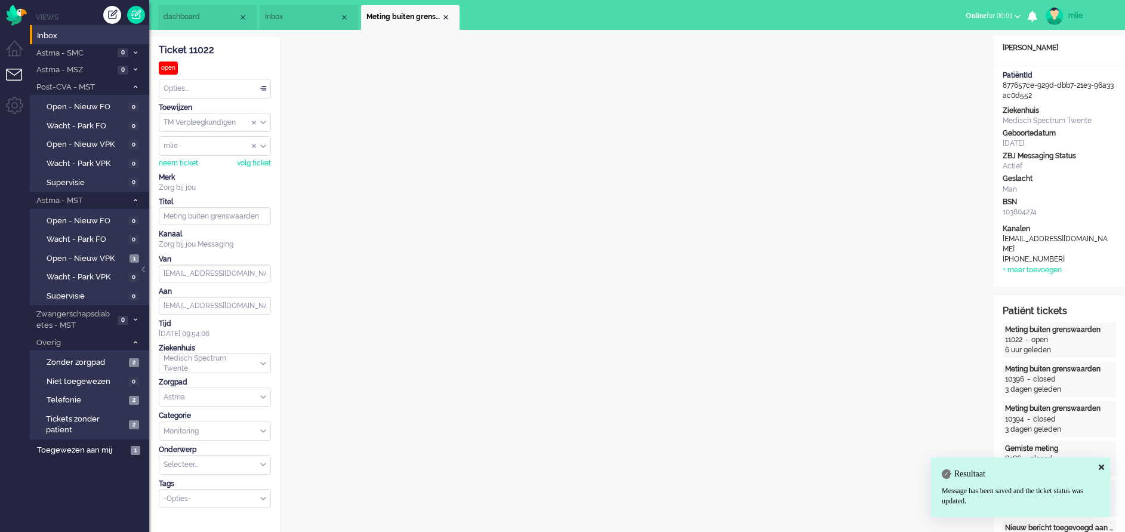
click at [260, 89] on div "Opties..." at bounding box center [214, 88] width 111 height 18
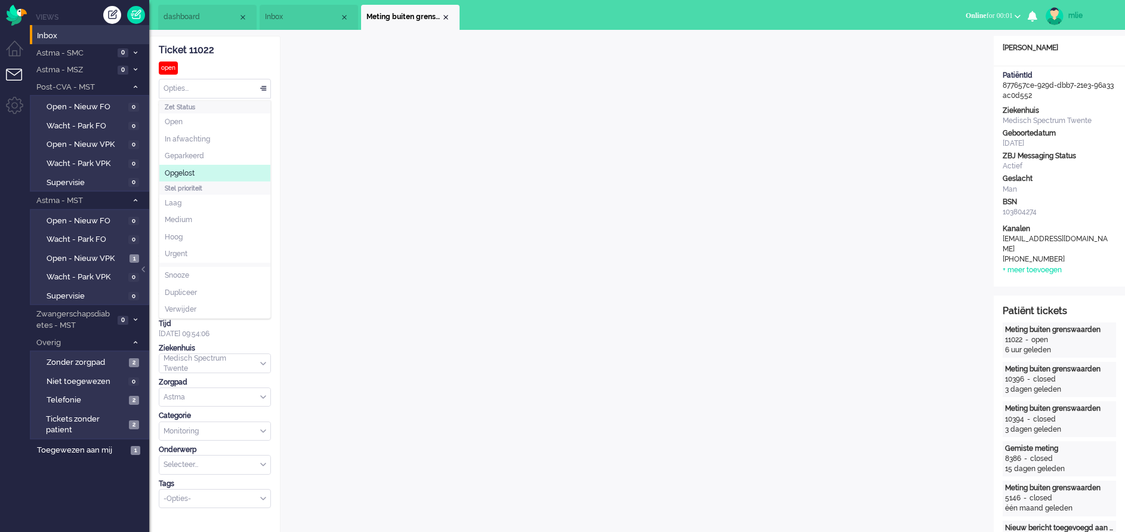
click at [200, 174] on li "Opgelost" at bounding box center [214, 173] width 111 height 17
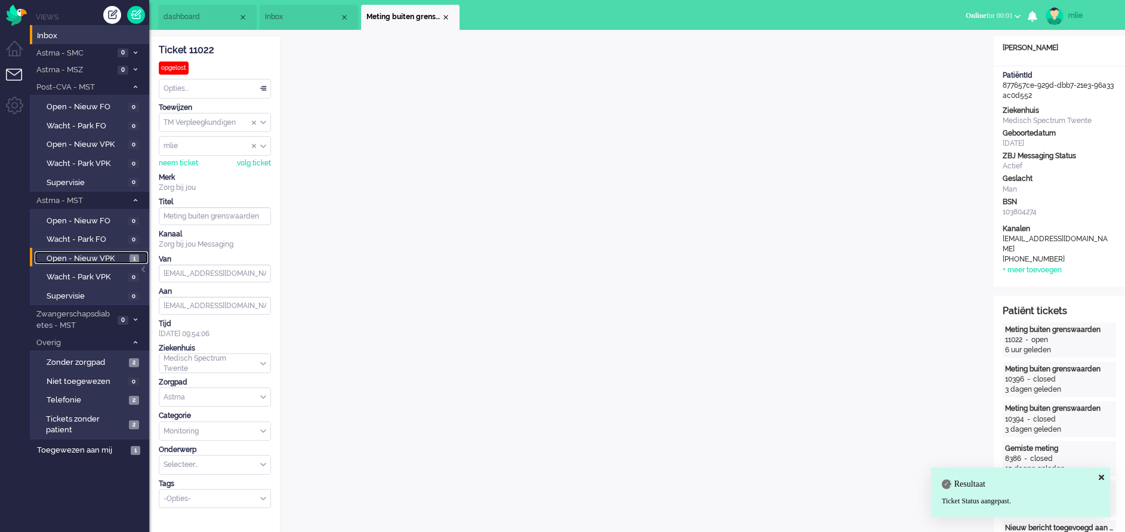
click at [82, 256] on span "Open - Nieuw VPK" at bounding box center [87, 258] width 80 height 11
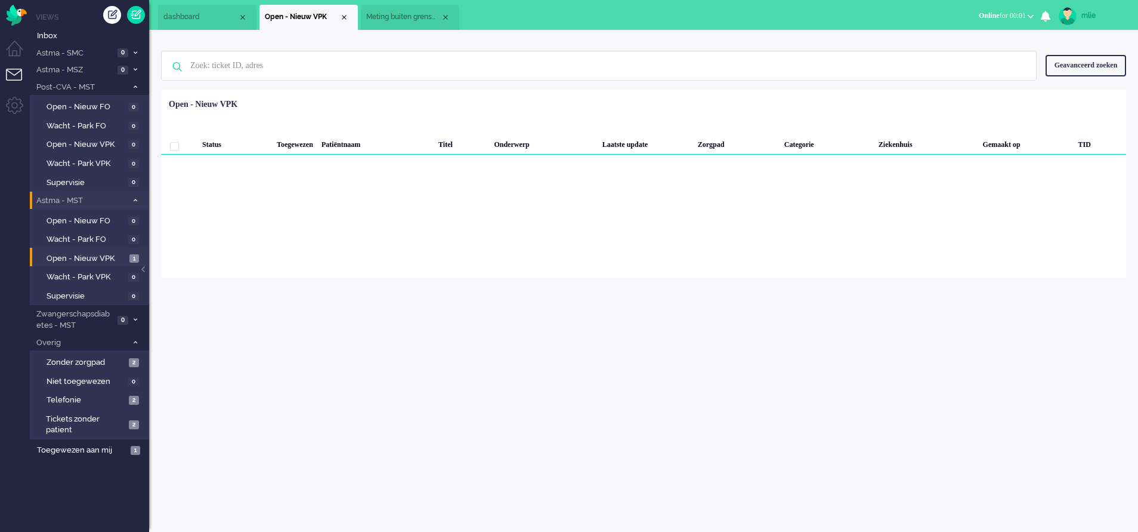
click at [134, 199] on icon at bounding box center [136, 200] width 4 height 4
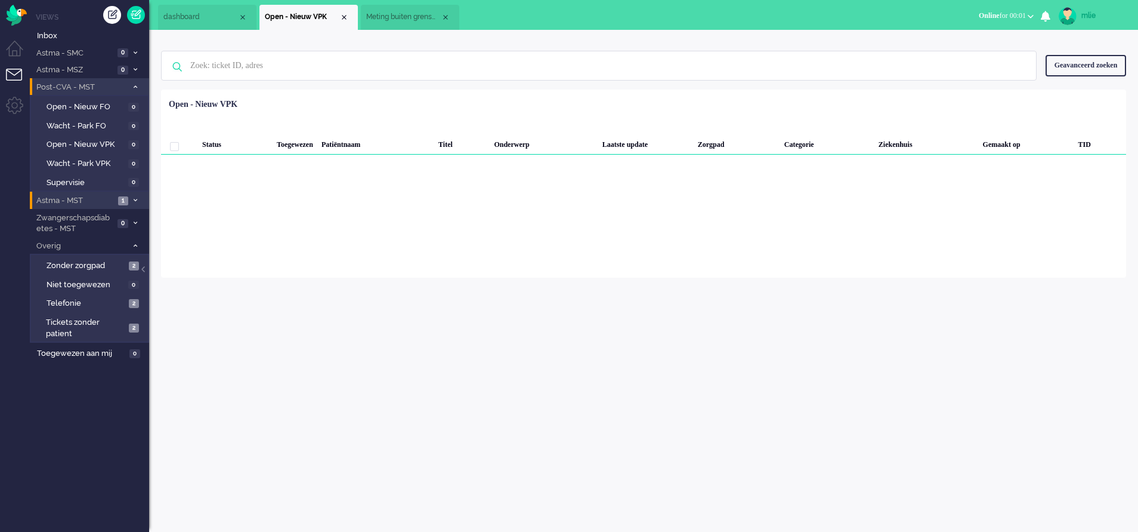
click at [132, 87] on span at bounding box center [135, 87] width 9 height 7
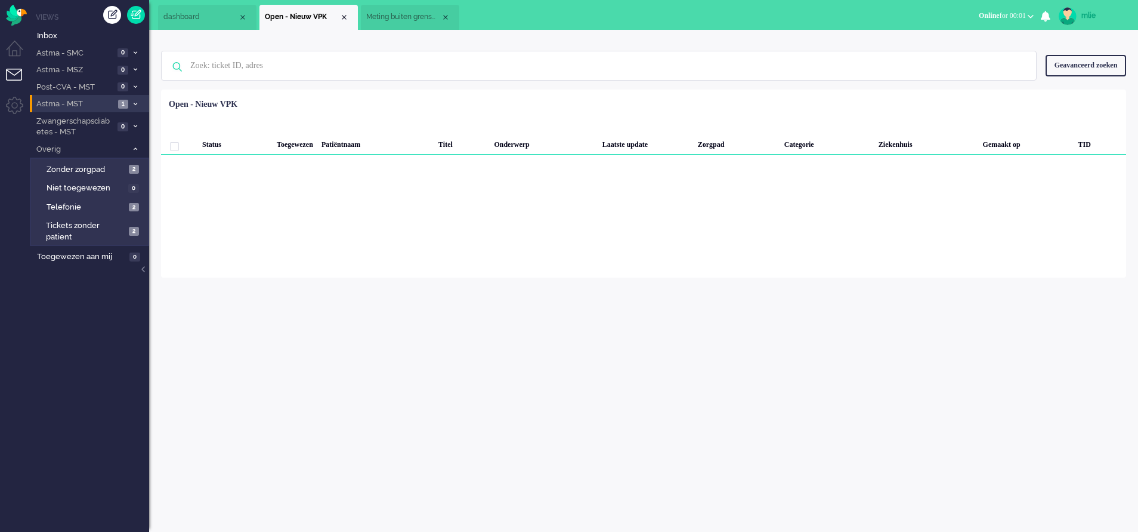
click at [392, 15] on span "Meting buiten grenswaarden" at bounding box center [403, 17] width 75 height 10
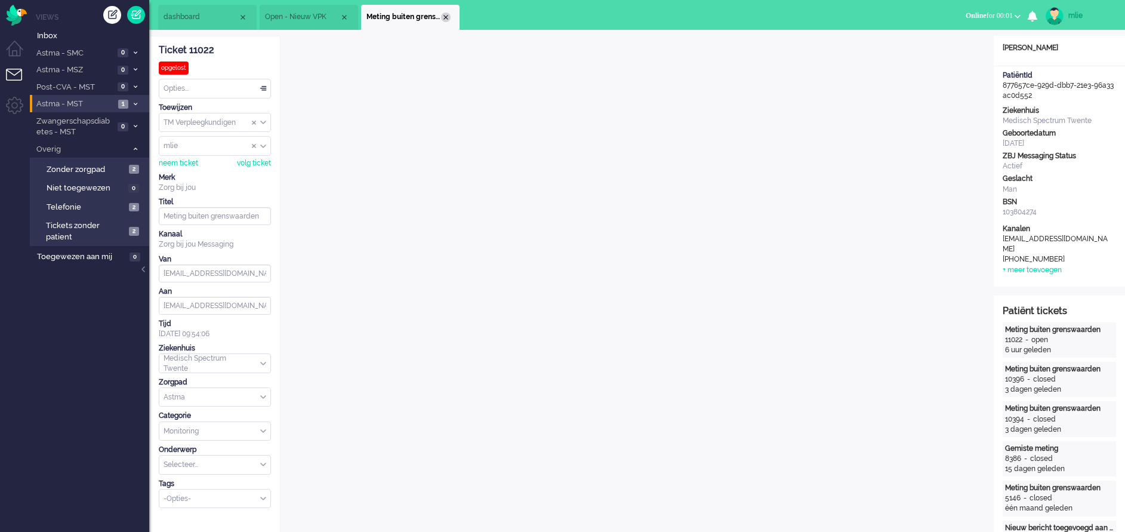
click at [444, 14] on div "Close tab" at bounding box center [446, 18] width 10 height 10
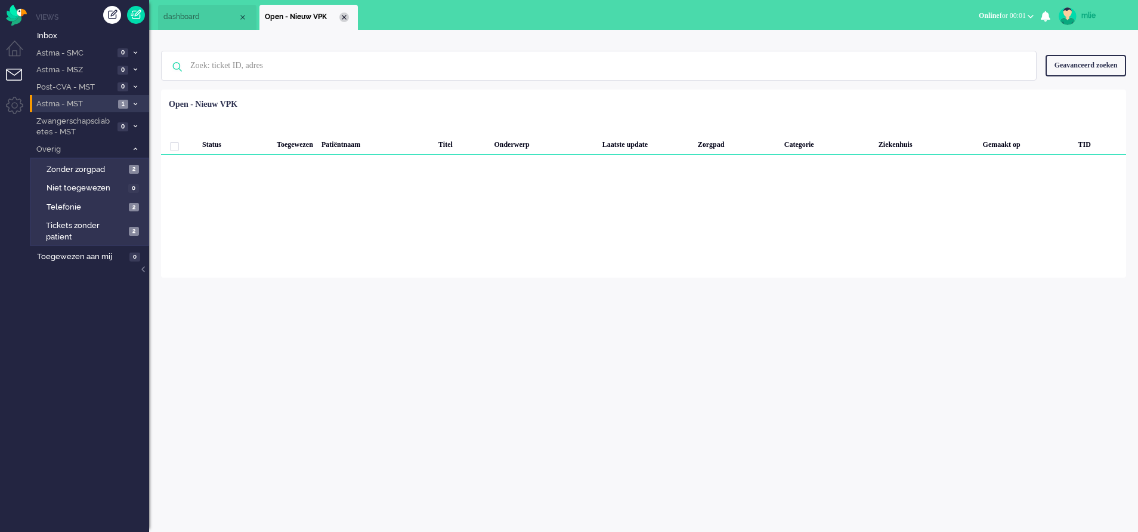
click at [344, 18] on div "Close tab" at bounding box center [344, 18] width 10 height 10
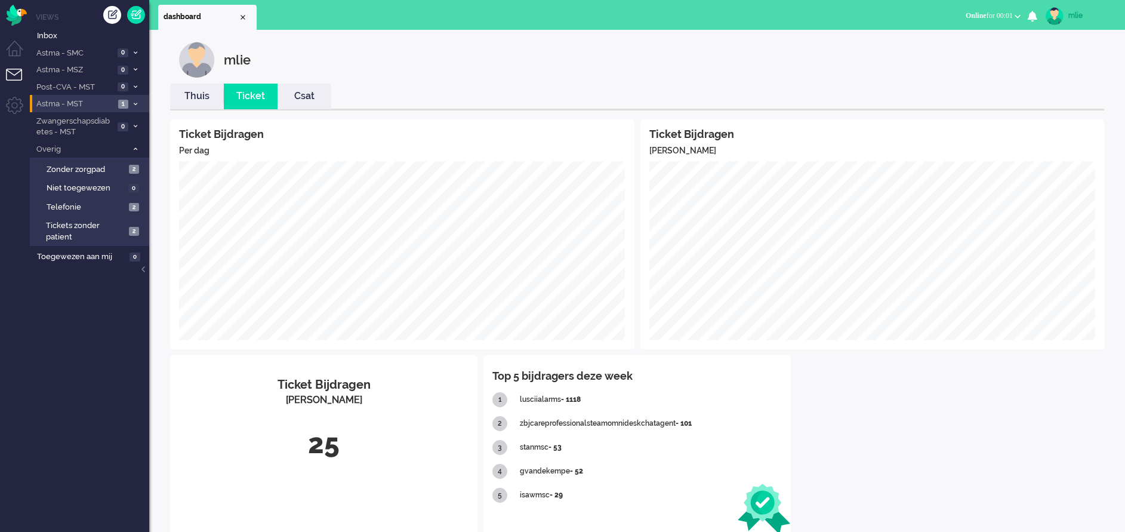
click at [191, 96] on link "Thuis" at bounding box center [197, 96] width 54 height 14
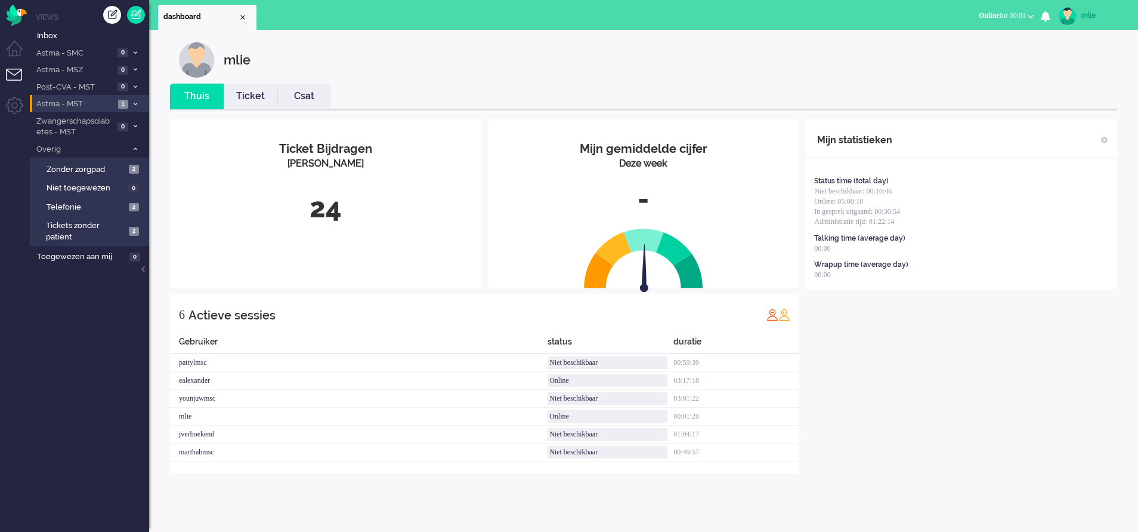
click at [250, 102] on link "Ticket" at bounding box center [251, 96] width 54 height 14
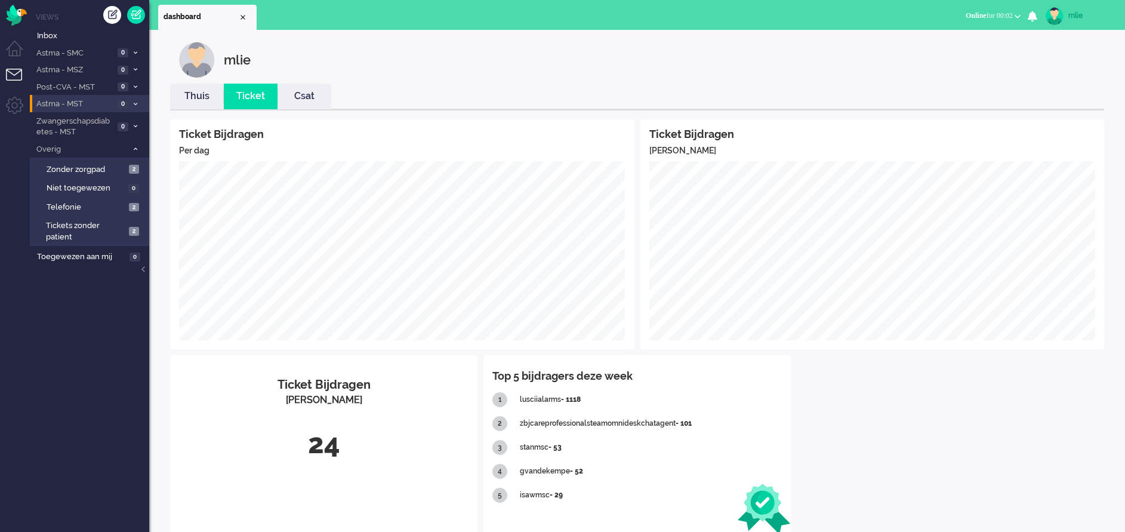
click at [1072, 16] on div "mlie" at bounding box center [1090, 16] width 45 height 12
click at [1047, 95] on link "Uitloggen" at bounding box center [1077, 96] width 82 height 12
